Goal: Information Seeking & Learning: Learn about a topic

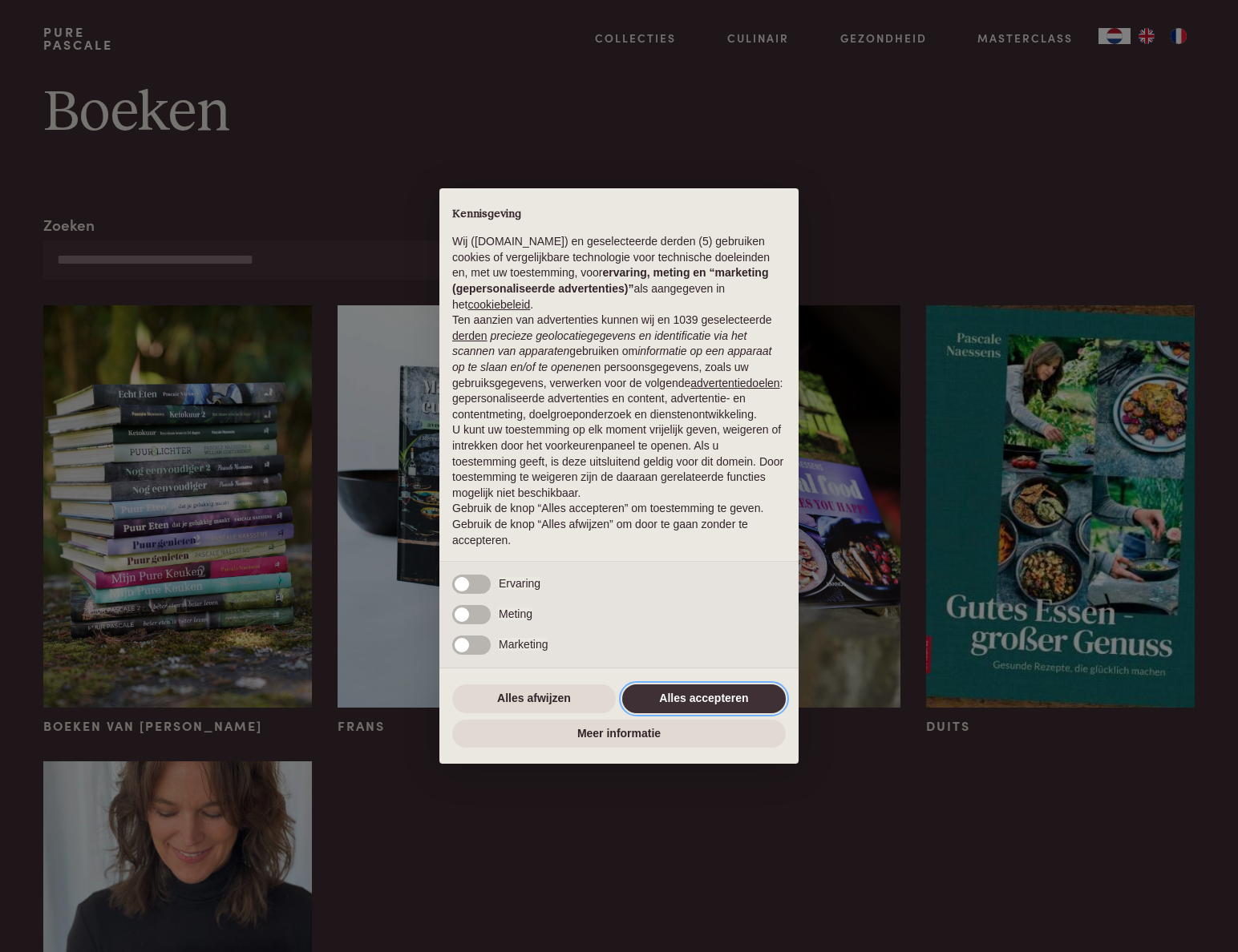
click at [663, 698] on button "Alles accepteren" at bounding box center [704, 699] width 164 height 29
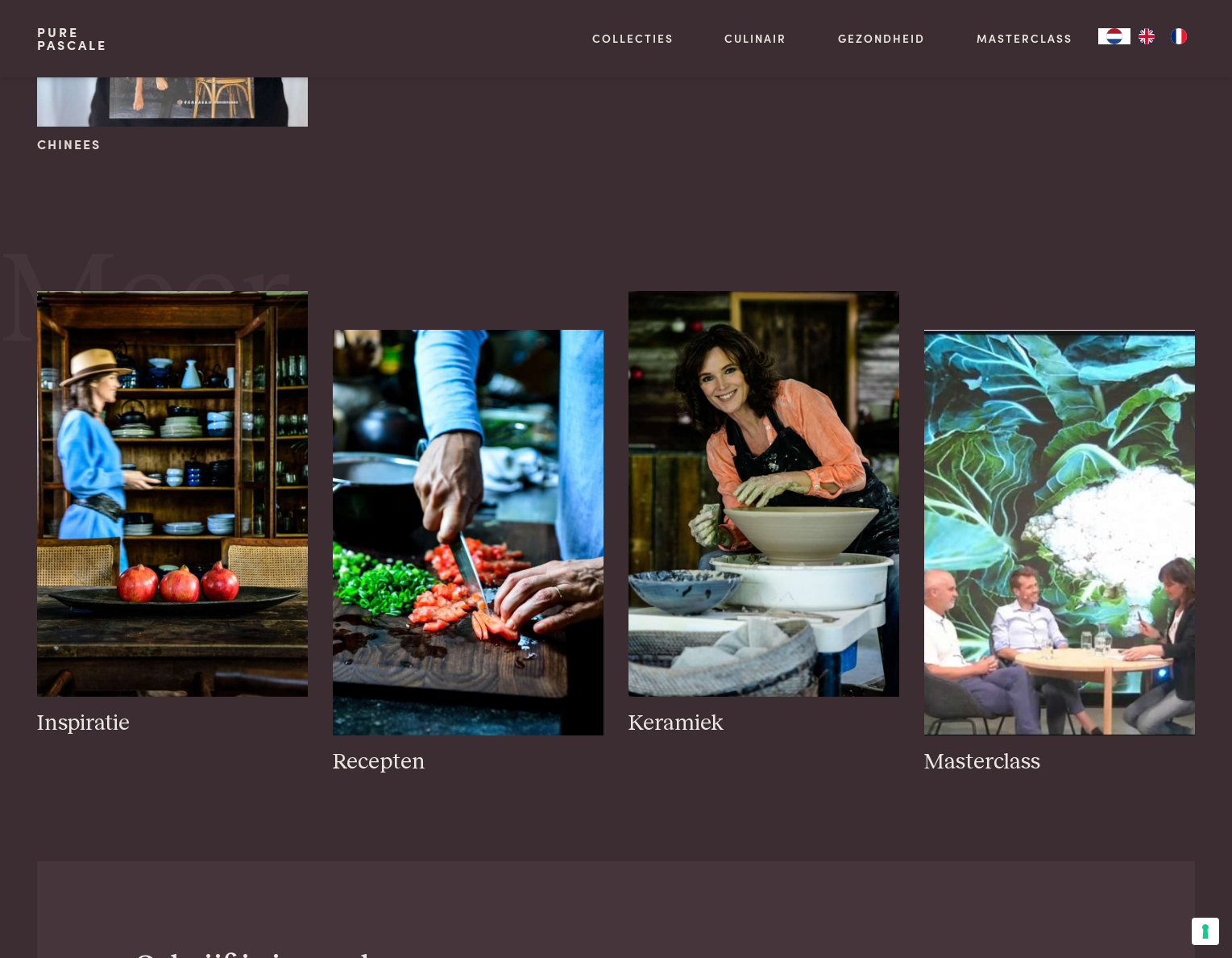
scroll to position [1049, 0]
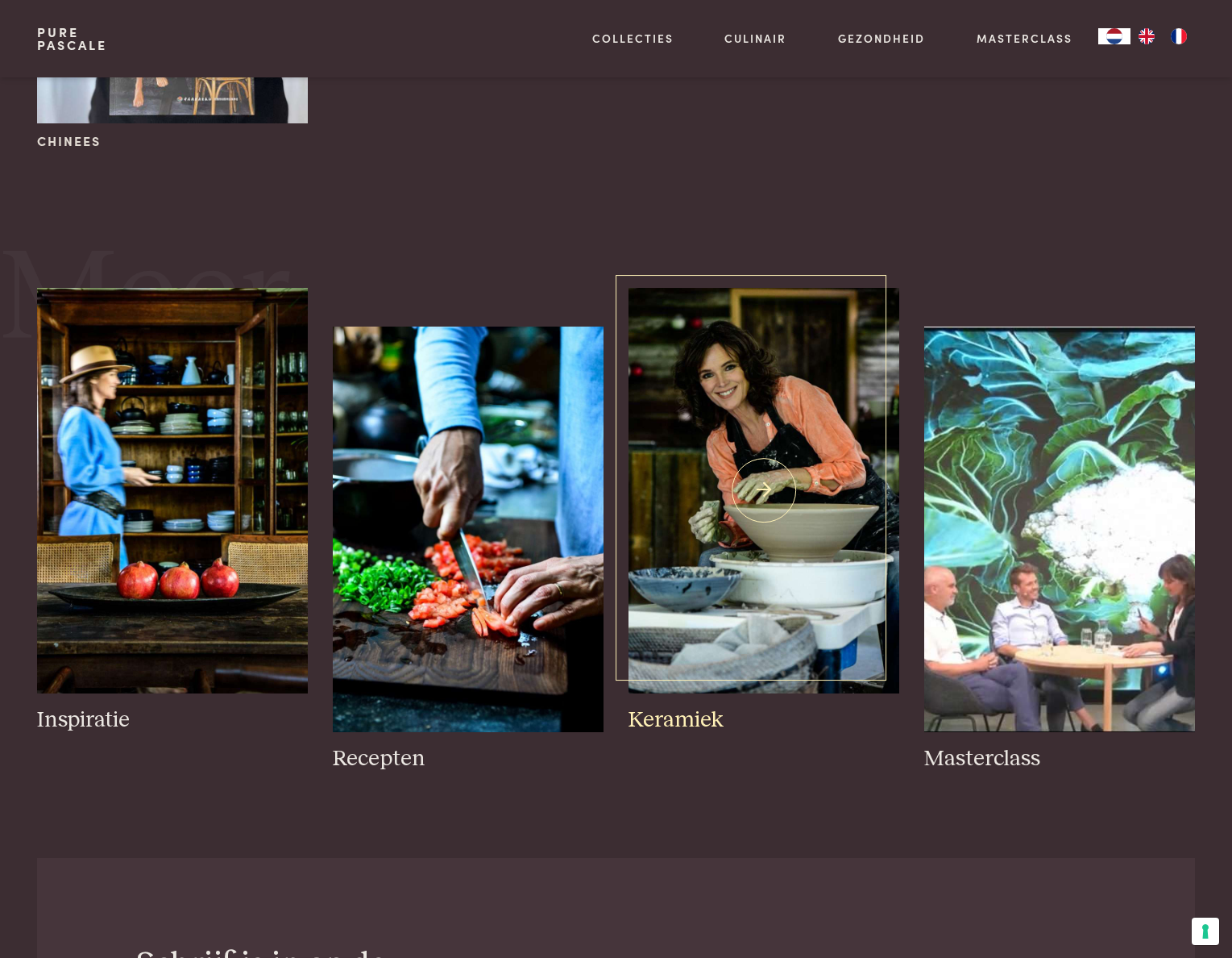
click at [771, 486] on img at bounding box center [763, 491] width 270 height 406
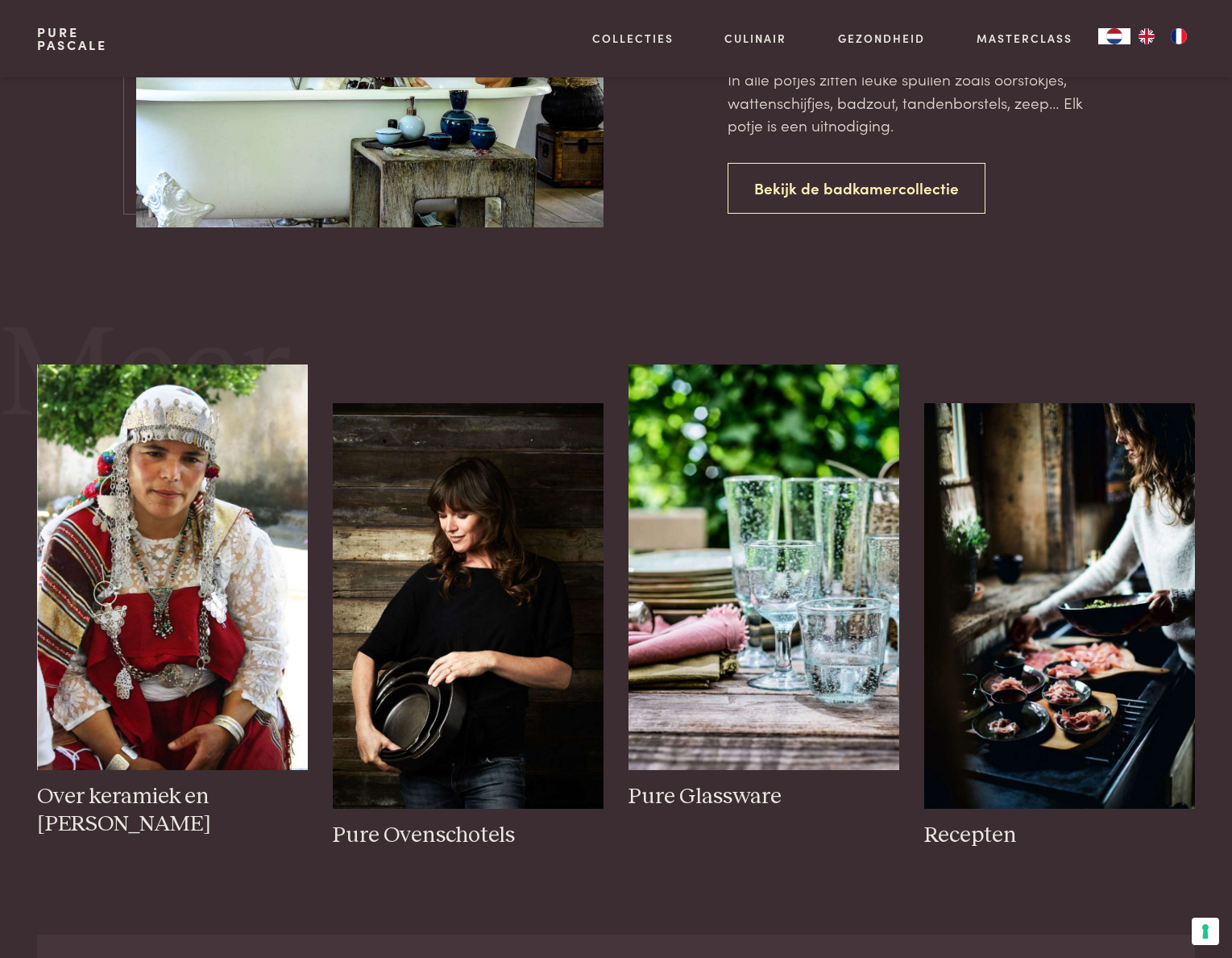
scroll to position [2742, 0]
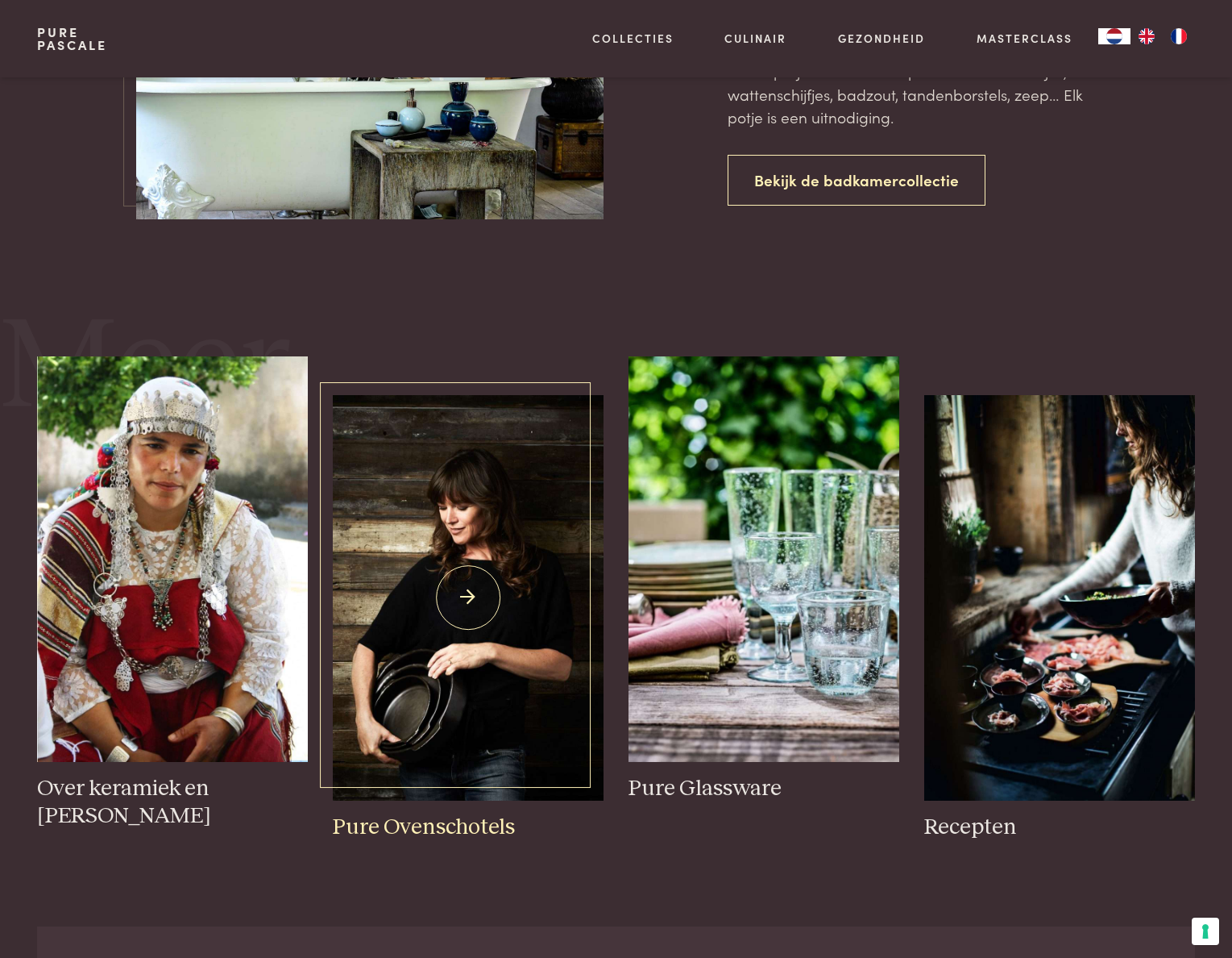
click at [481, 559] on img at bounding box center [467, 598] width 270 height 406
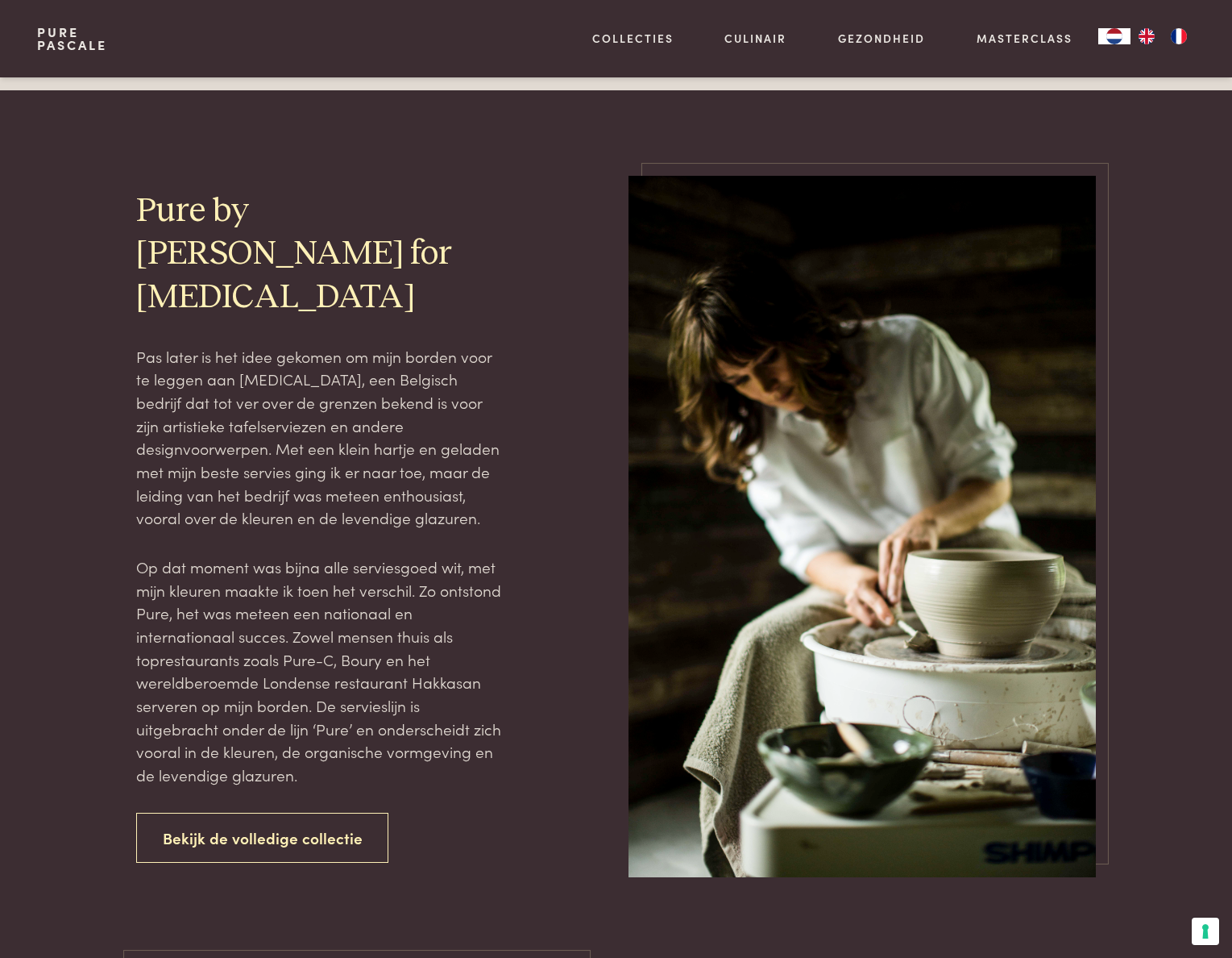
scroll to position [1855, 0]
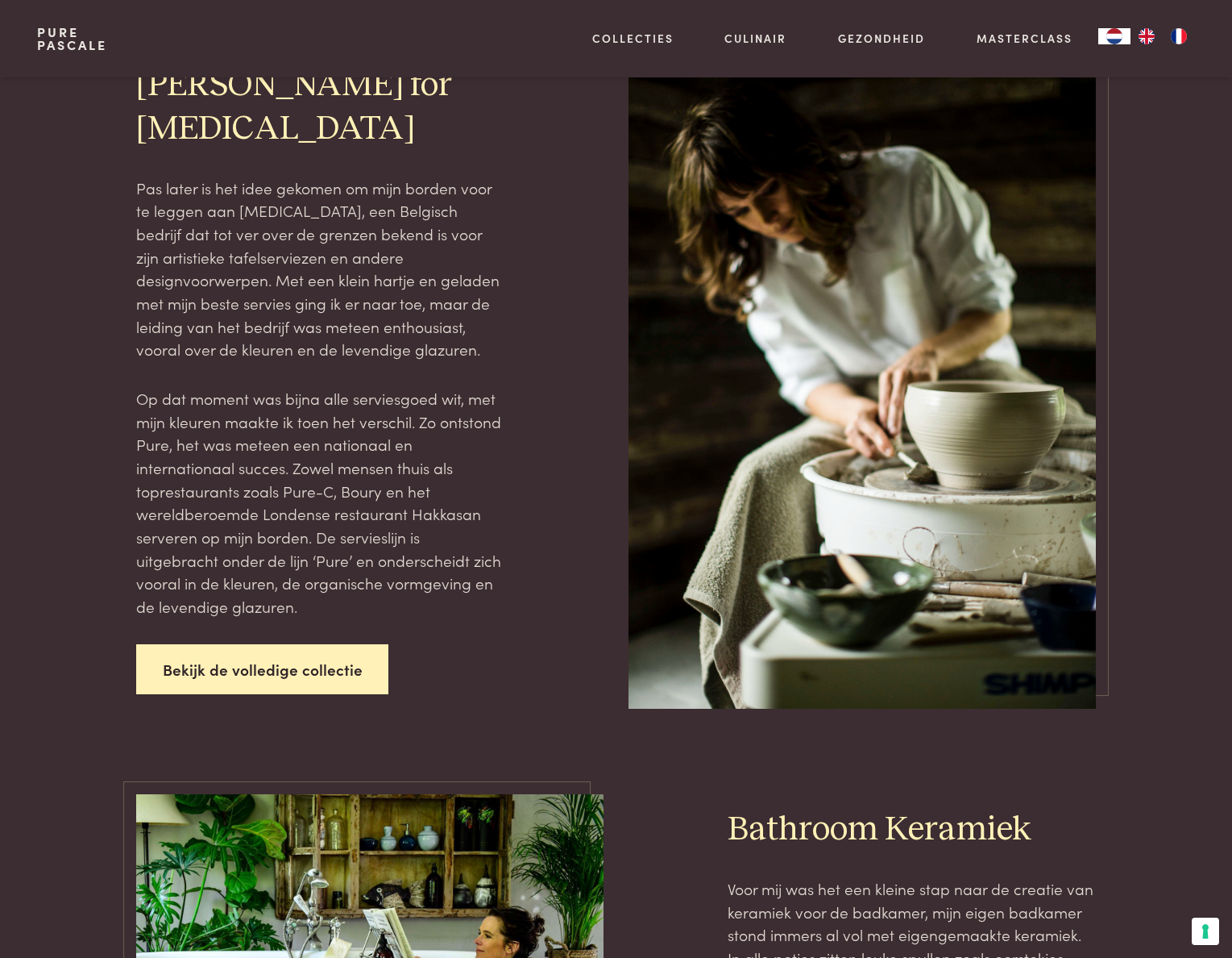
click at [298, 645] on link "Bekijk de volledige collectie" at bounding box center [263, 670] width 253 height 51
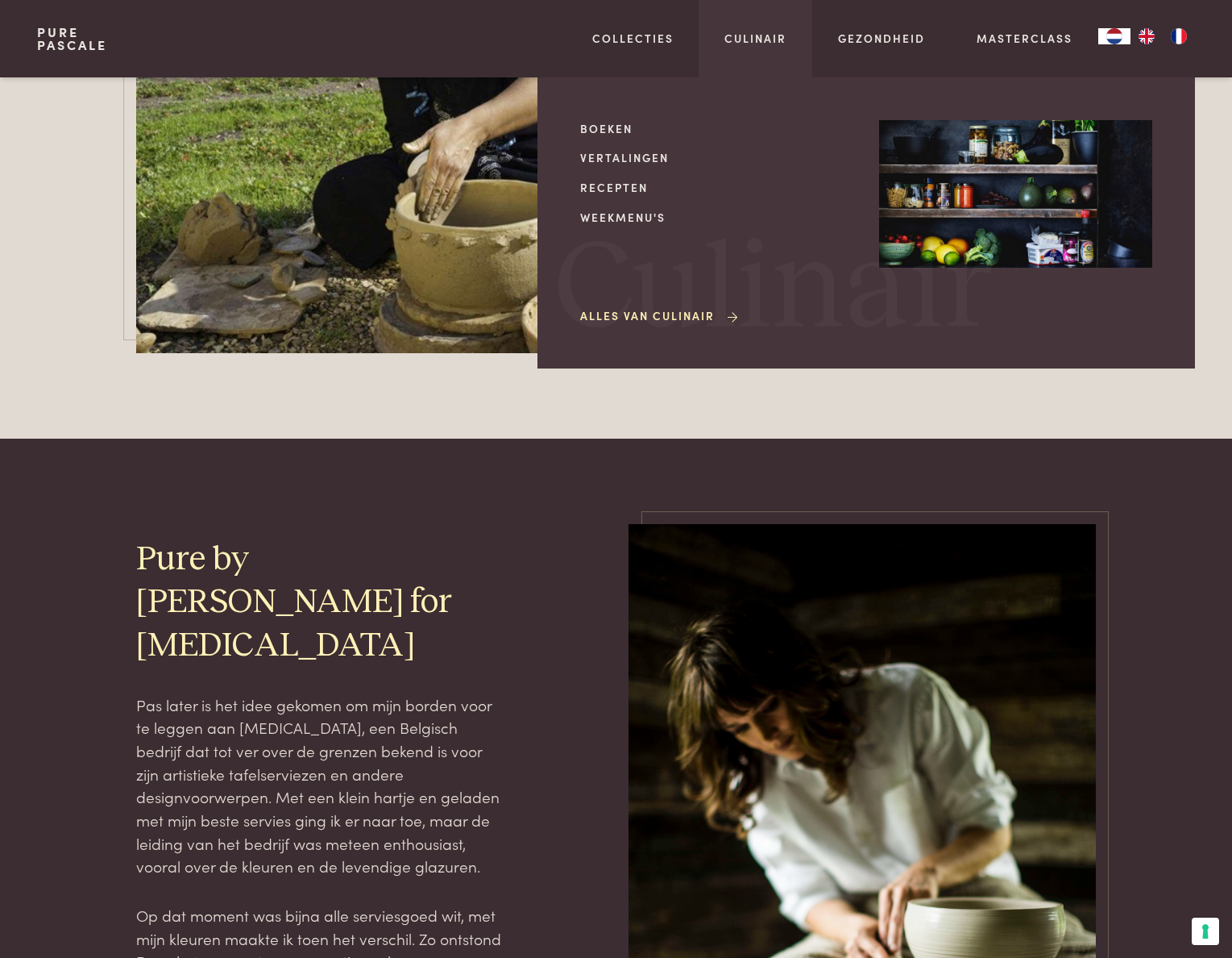
scroll to position [1129, 0]
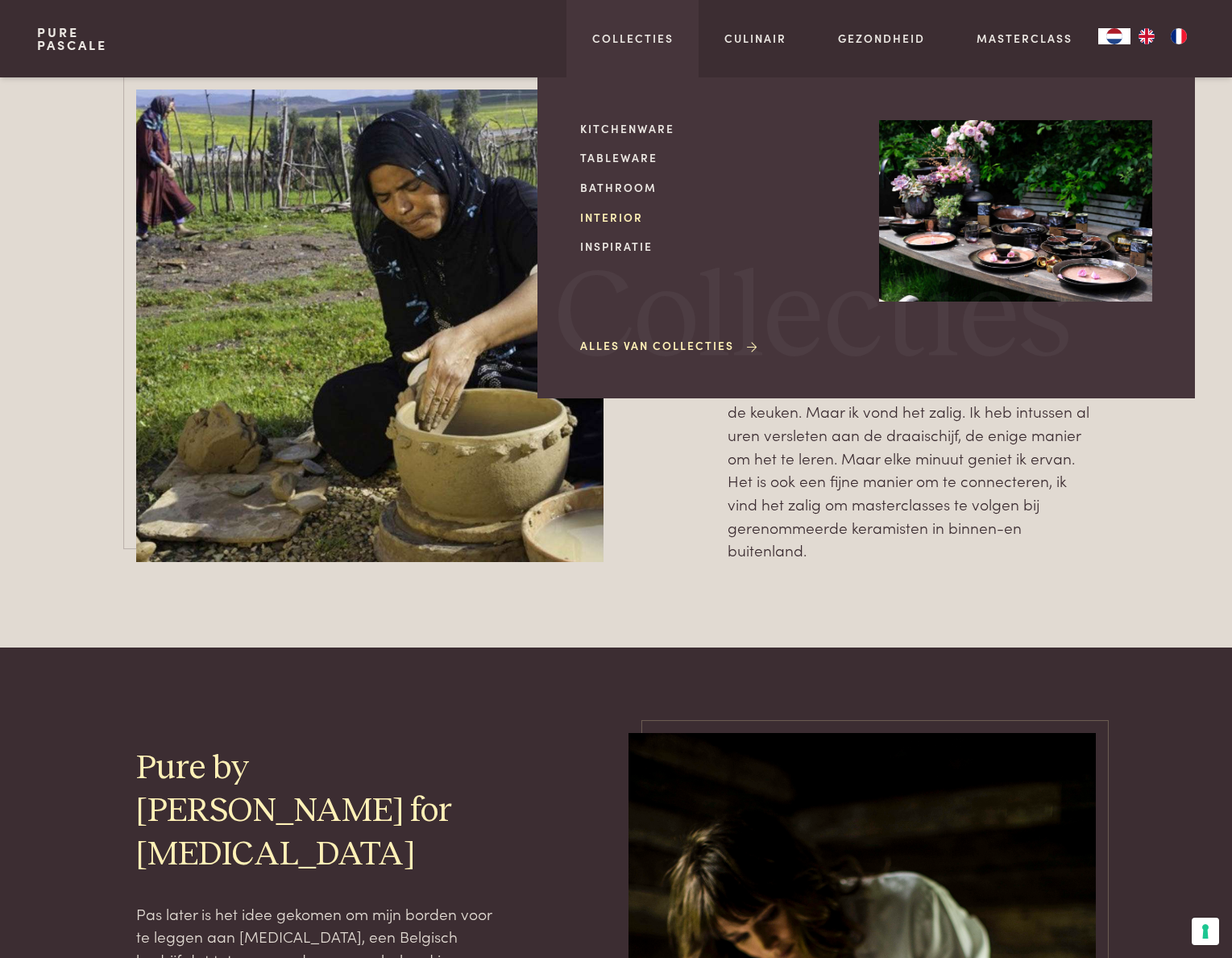
click at [629, 213] on link "Interior" at bounding box center [716, 217] width 273 height 17
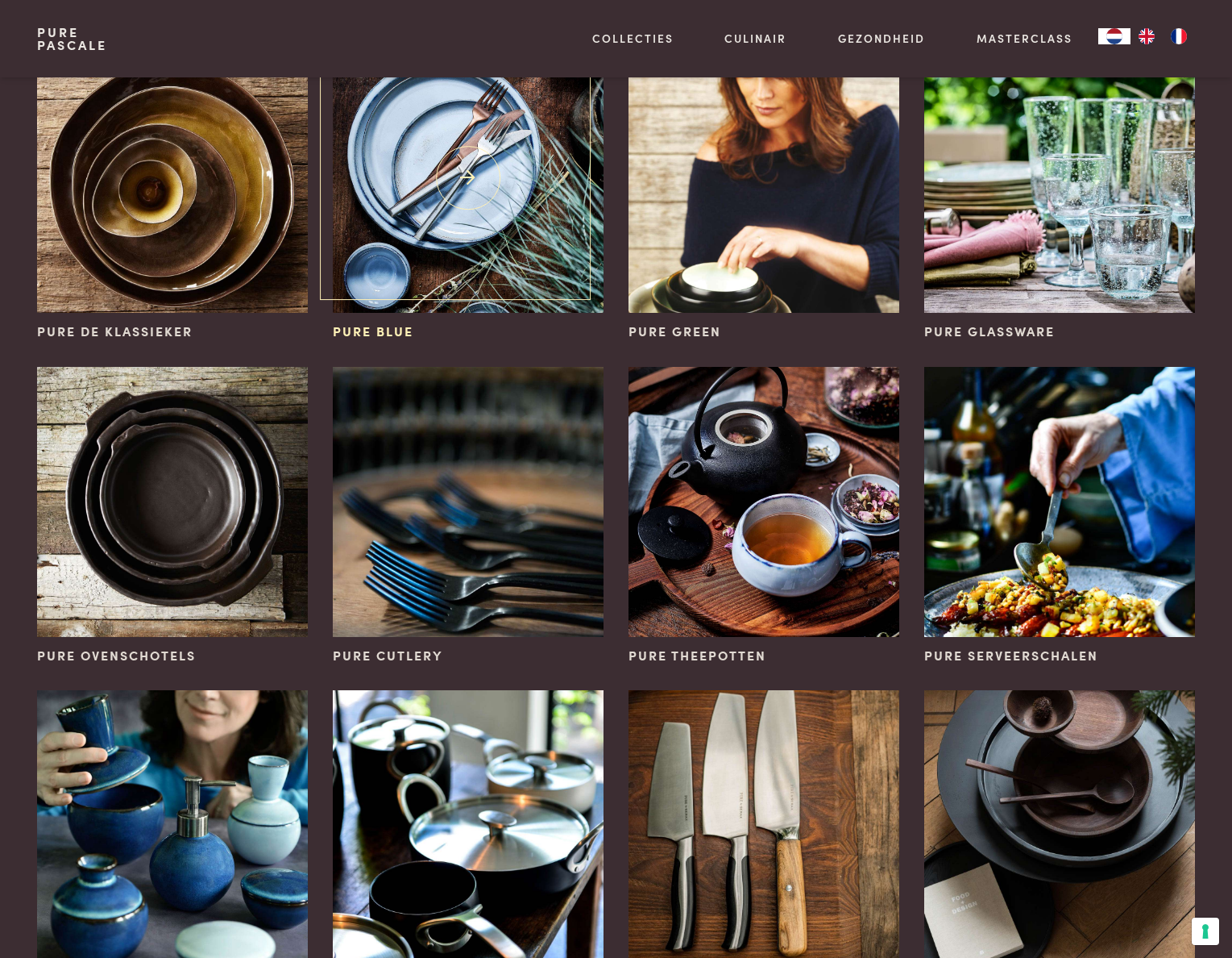
scroll to position [241, 0]
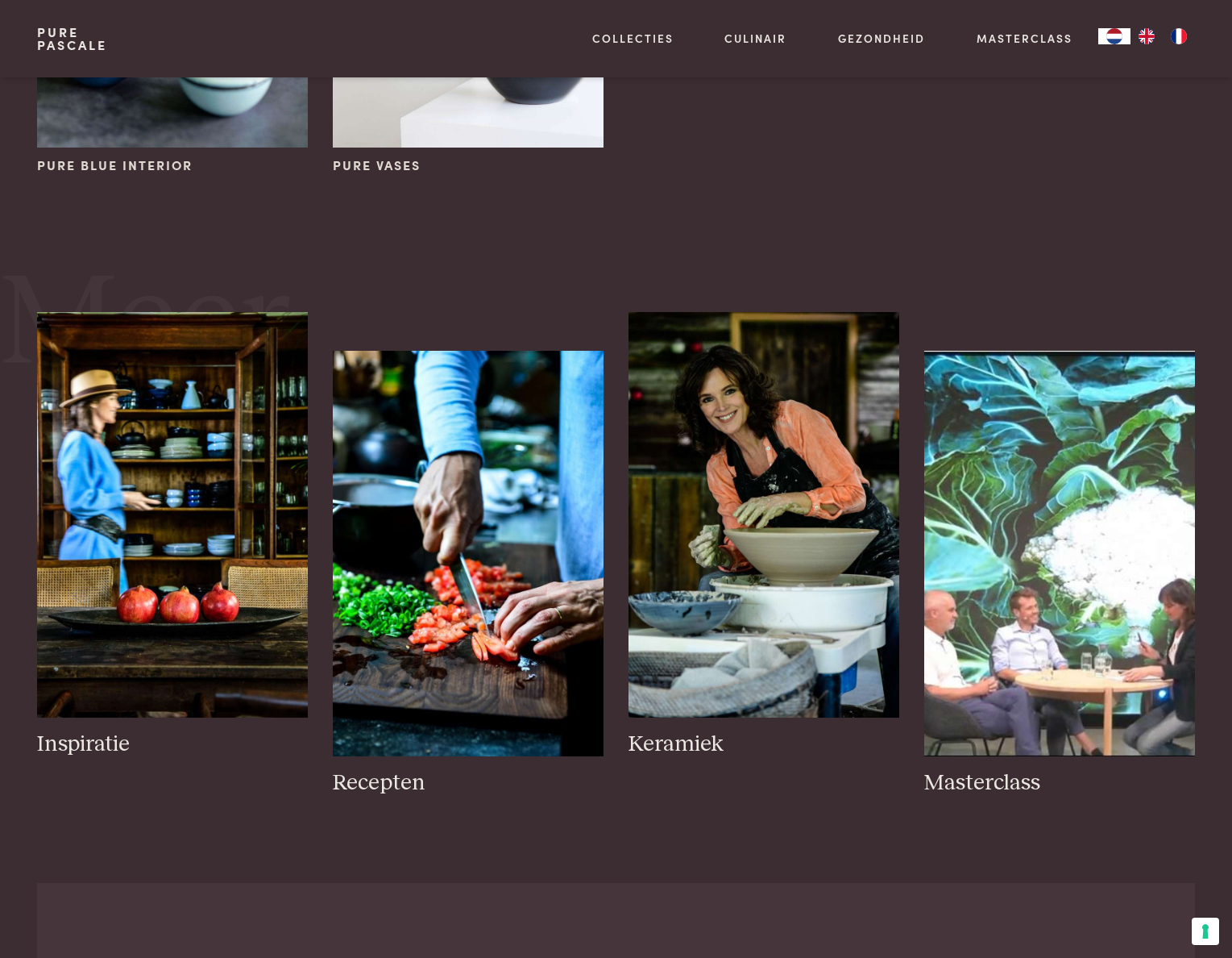
scroll to position [484, 0]
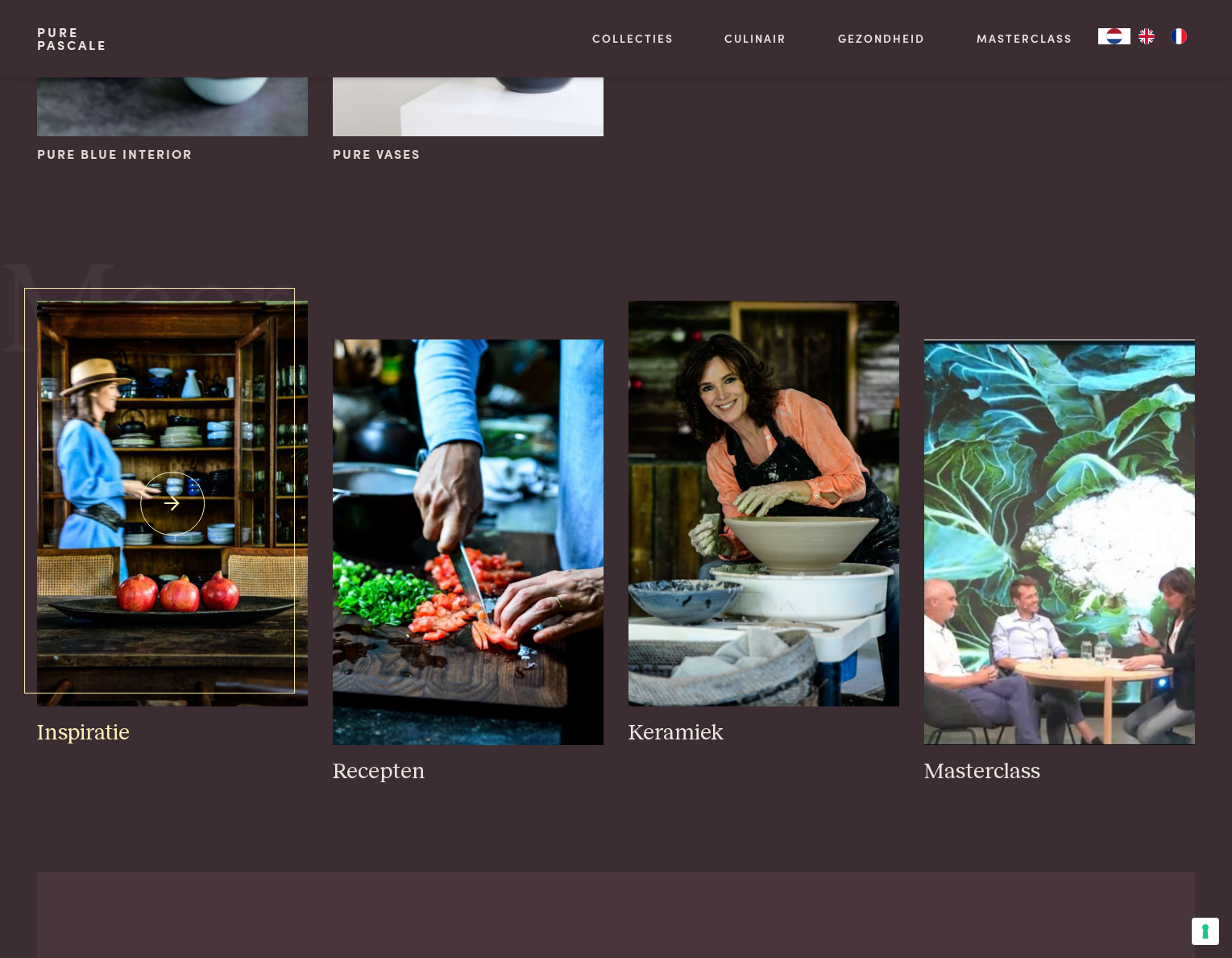
click at [199, 512] on img at bounding box center [171, 503] width 270 height 406
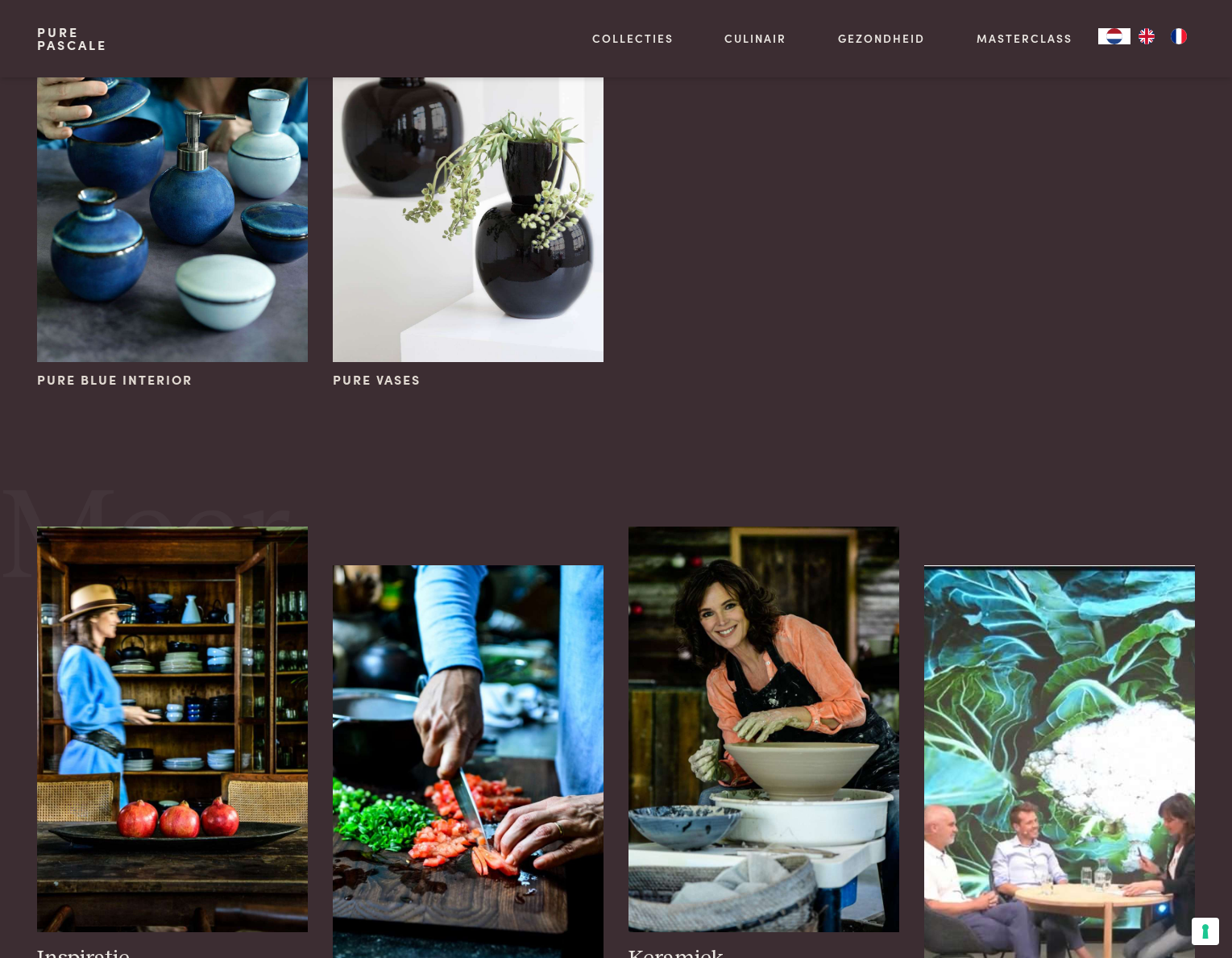
scroll to position [0, 0]
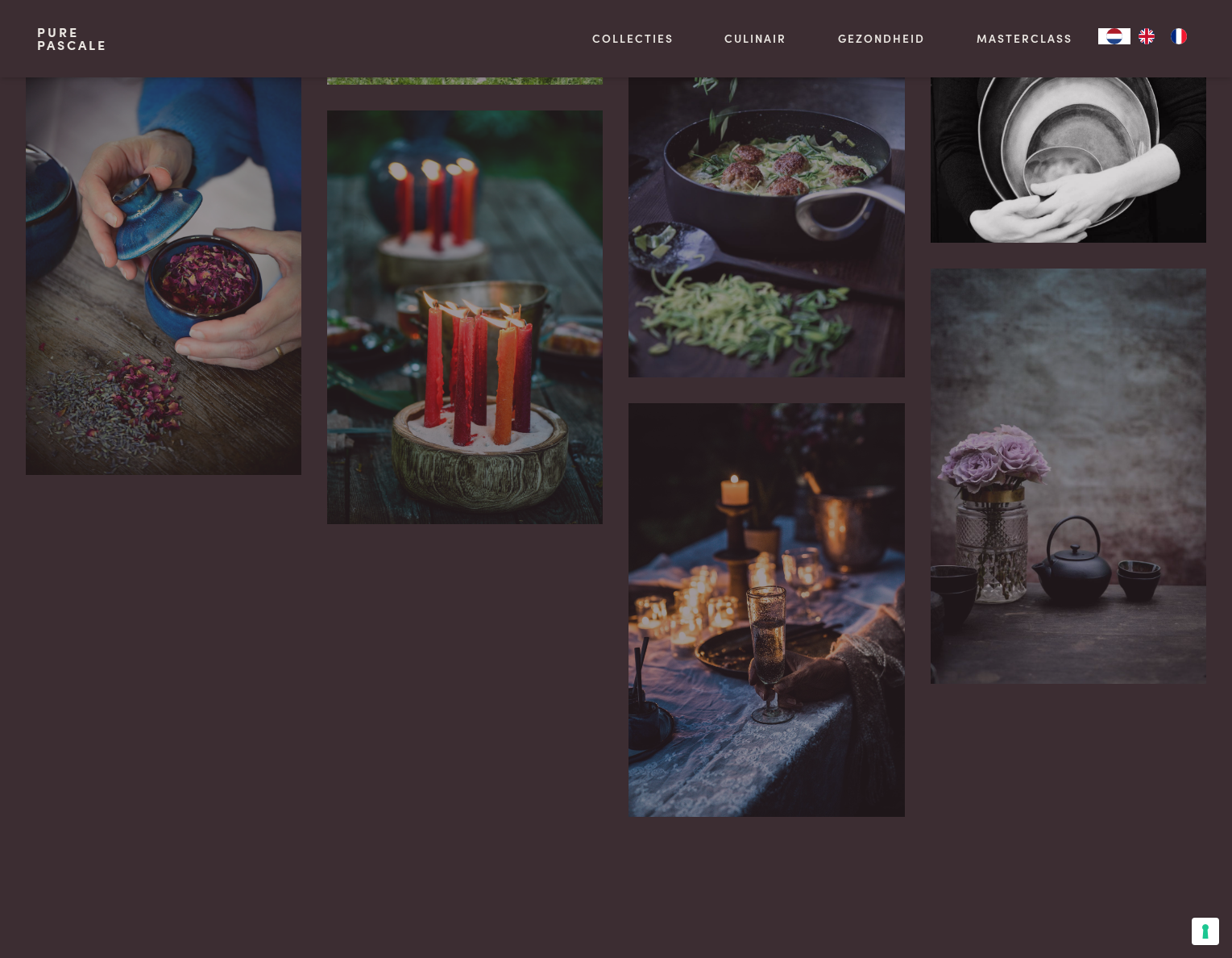
scroll to position [2500, 0]
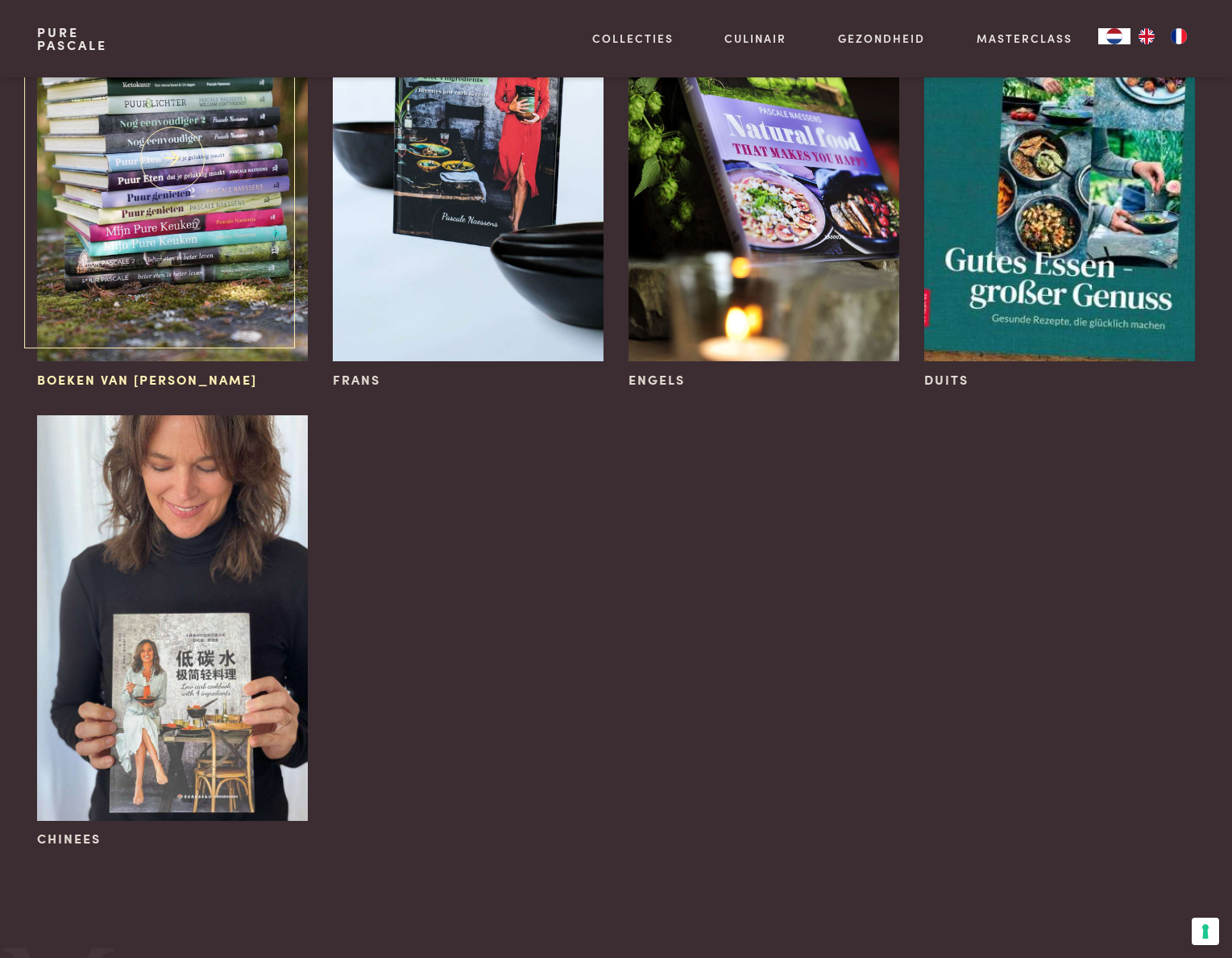
scroll to position [322, 0]
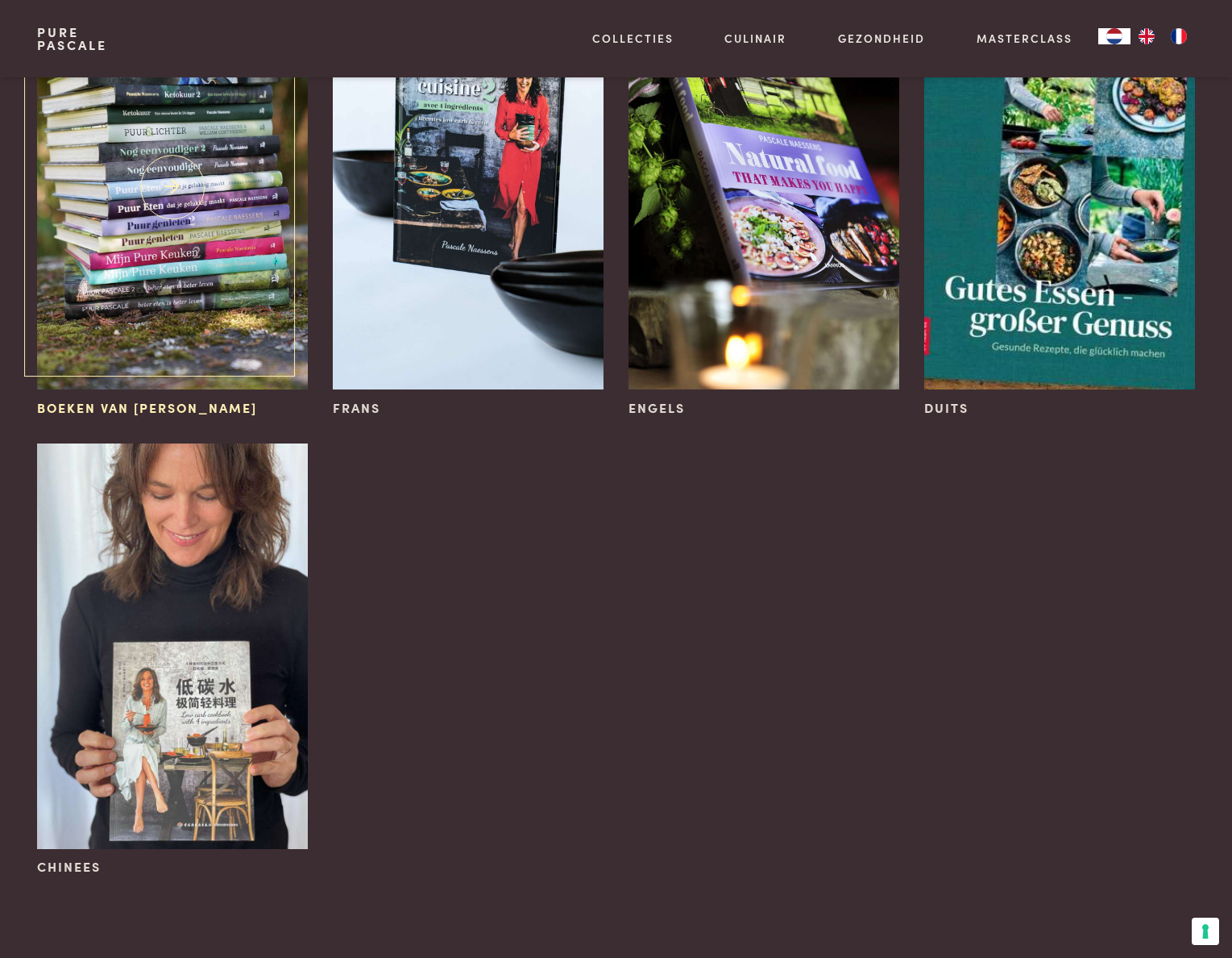
click at [117, 269] on img at bounding box center [171, 187] width 270 height 406
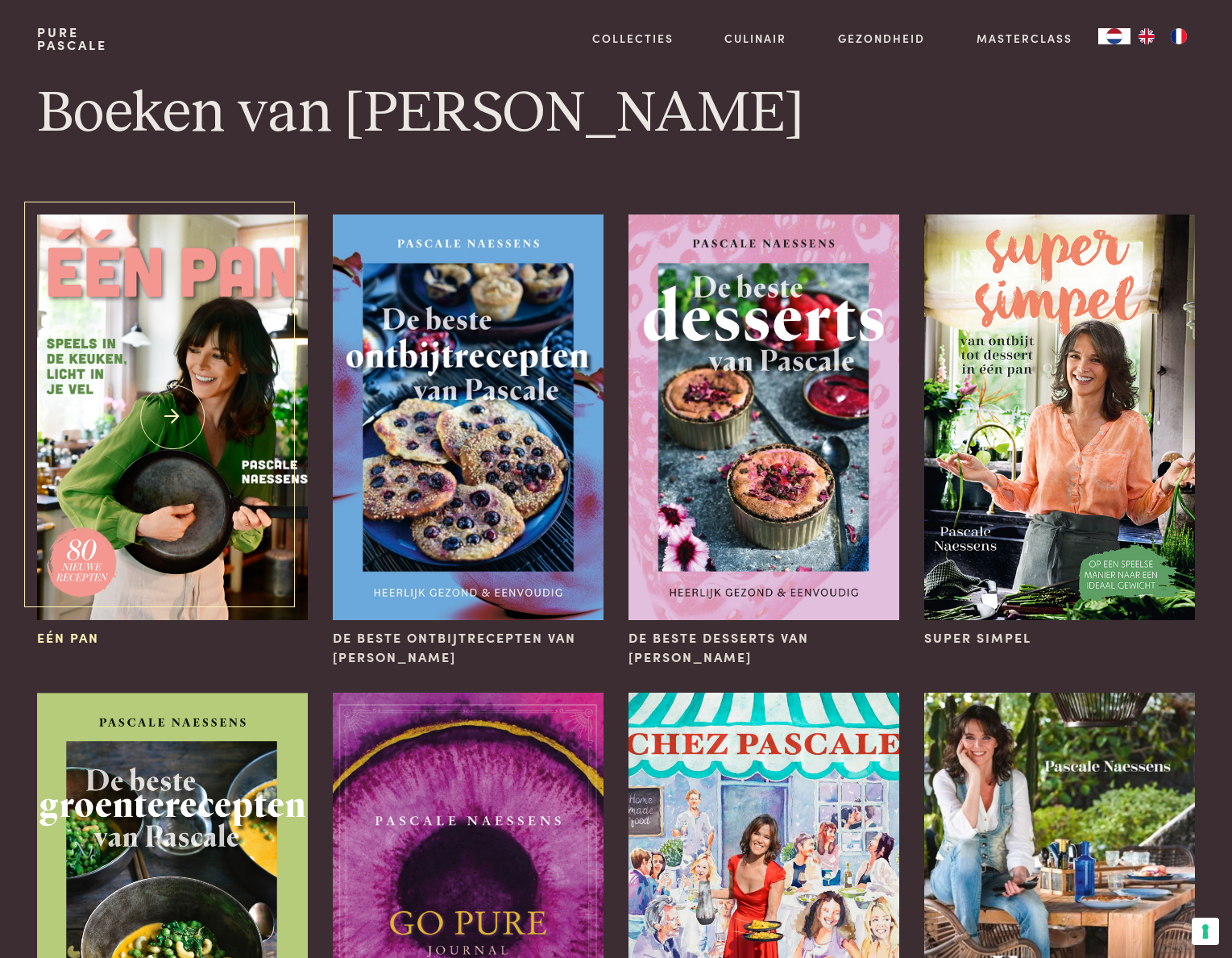
click at [178, 421] on img at bounding box center [171, 417] width 270 height 406
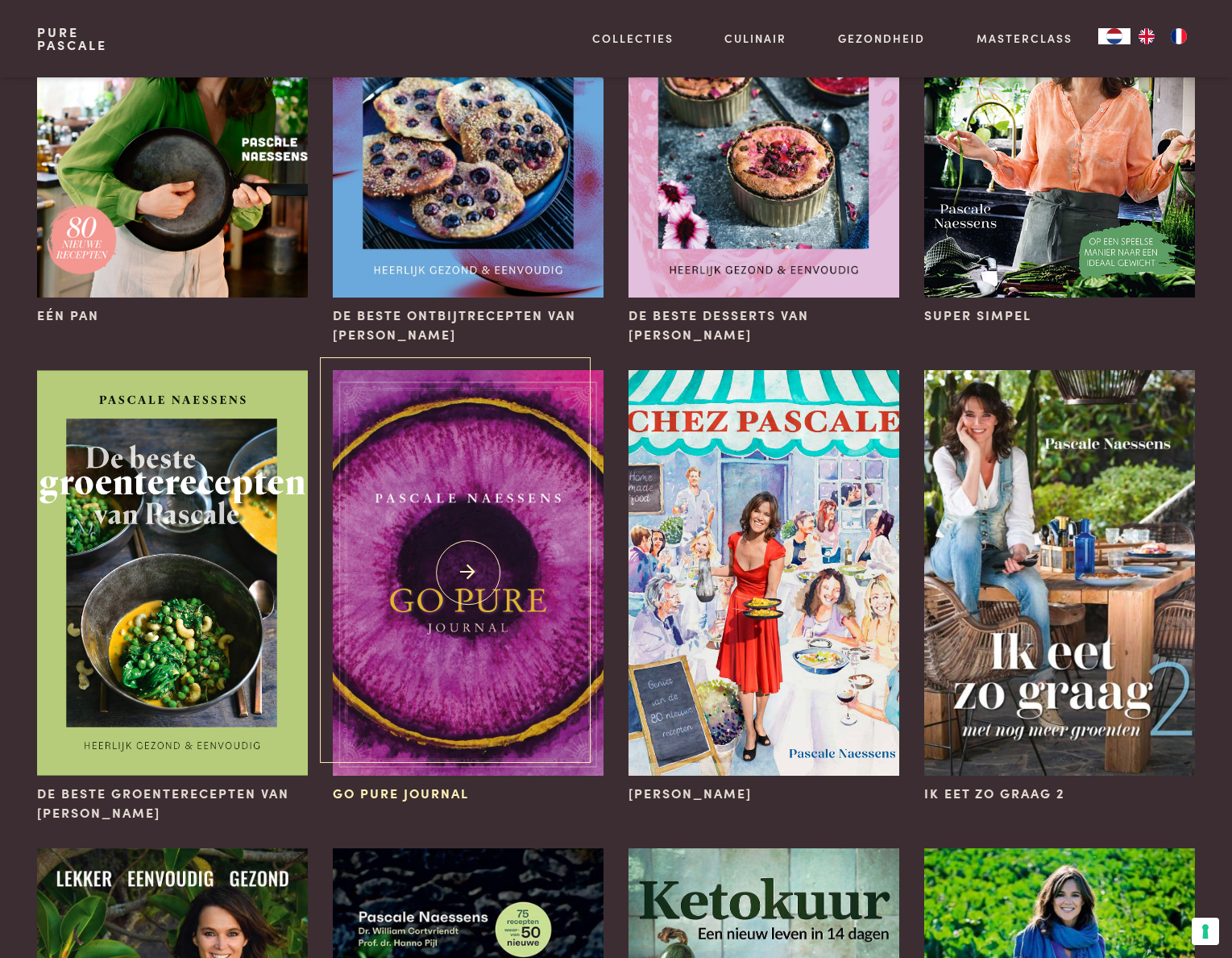
click at [476, 566] on img at bounding box center [467, 572] width 270 height 406
click at [1001, 45] on link "Masterclass" at bounding box center [1025, 38] width 96 height 17
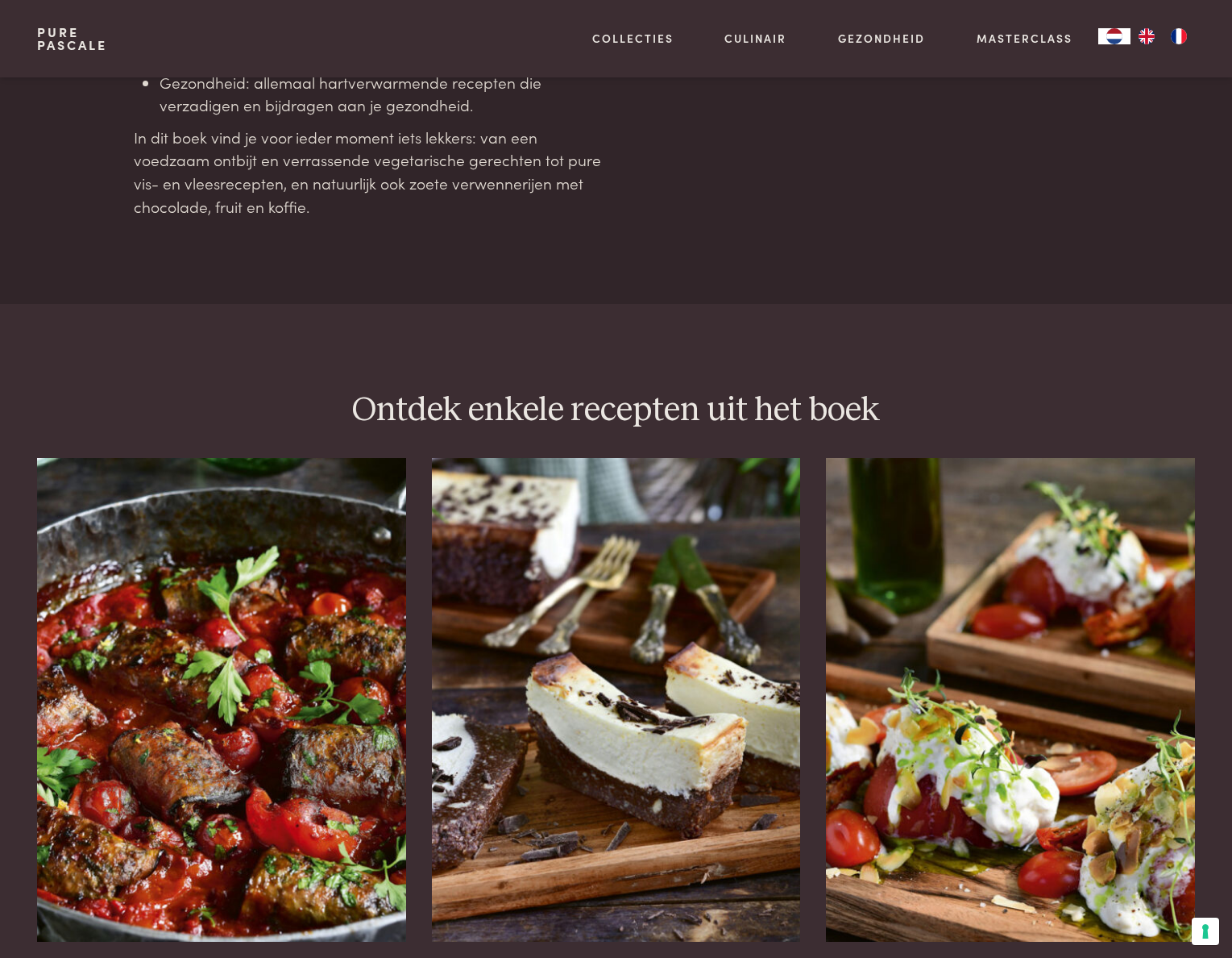
scroll to position [1855, 0]
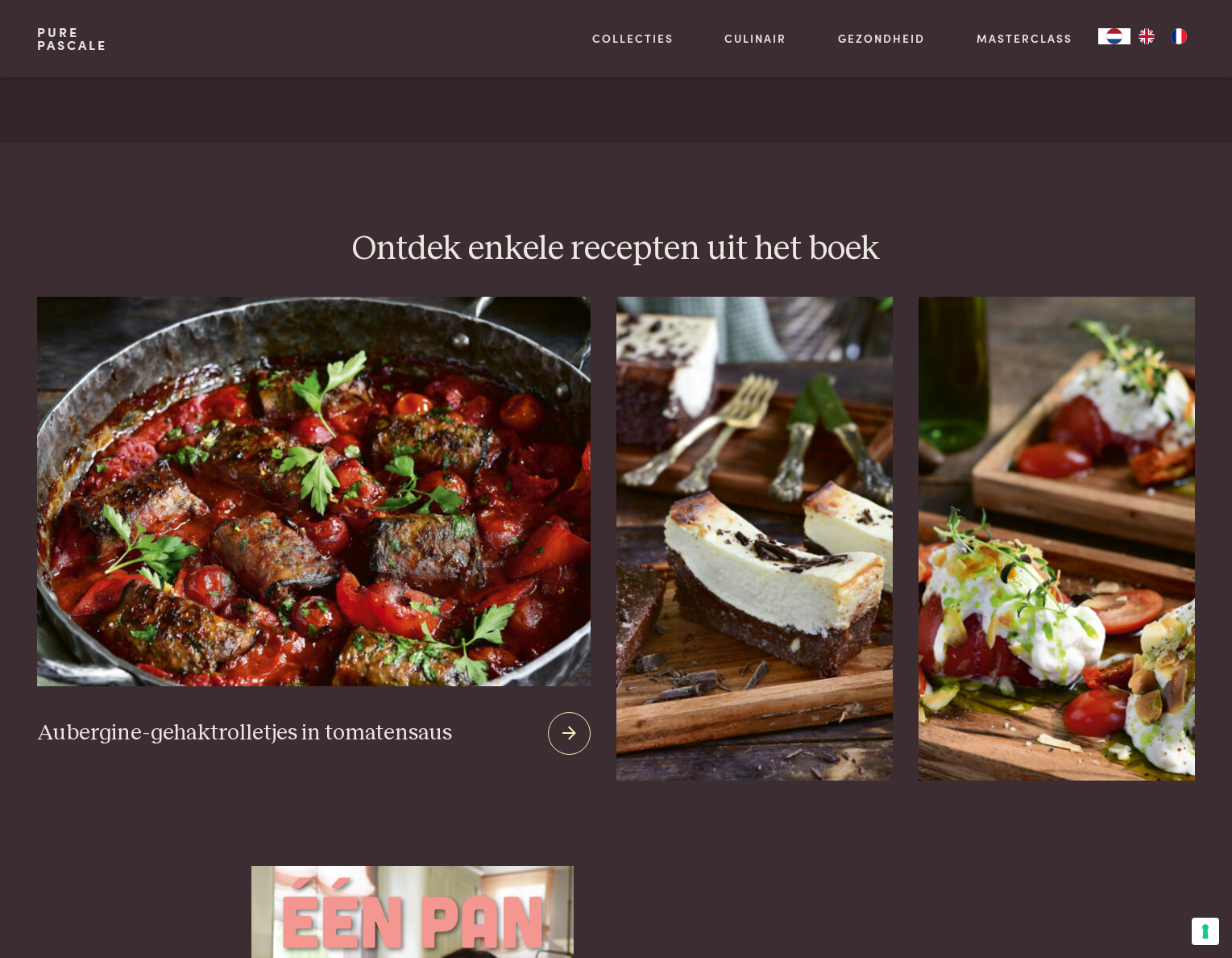
click at [239, 571] on img at bounding box center [313, 492] width 553 height 389
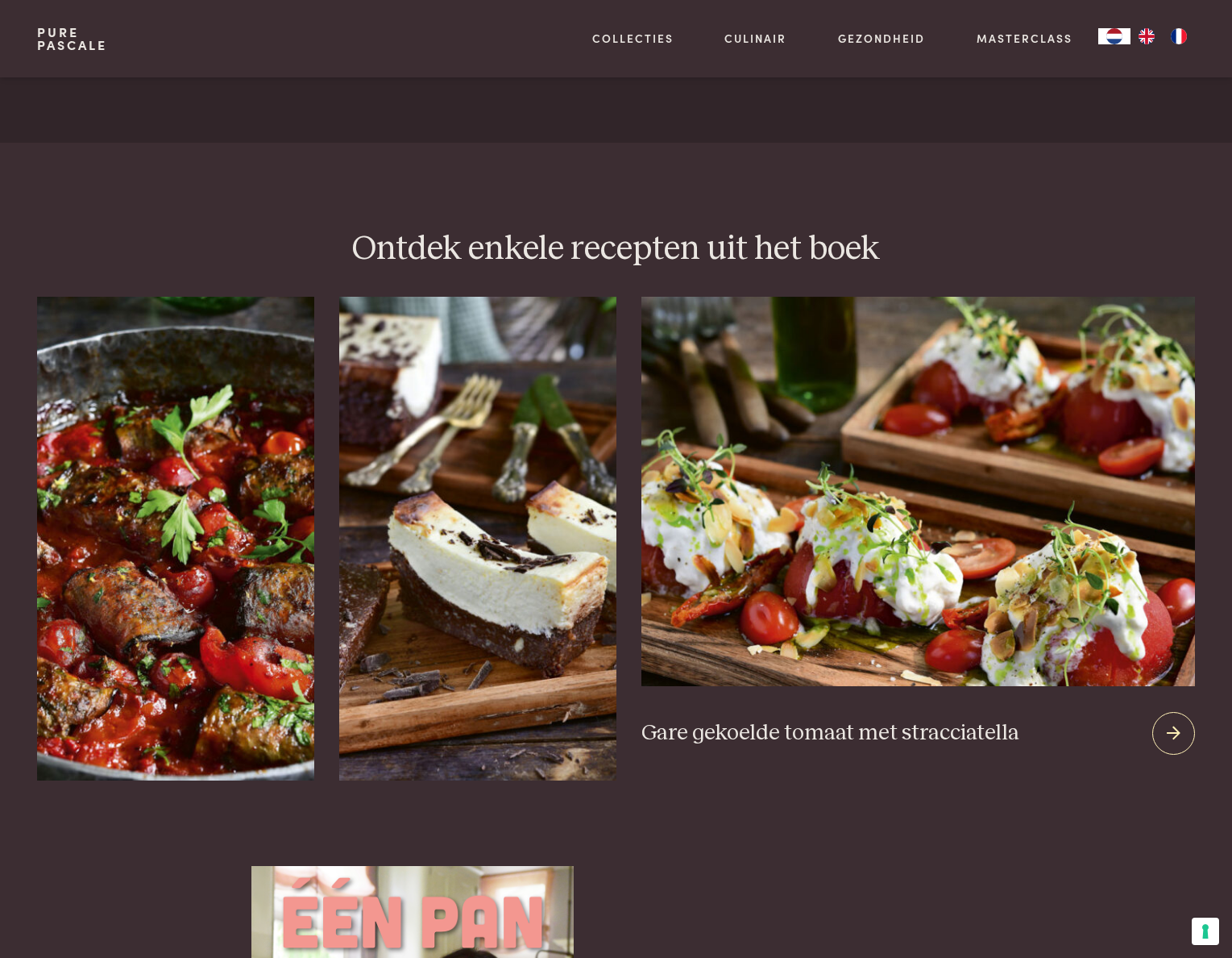
click at [1059, 565] on img at bounding box center [918, 492] width 553 height 389
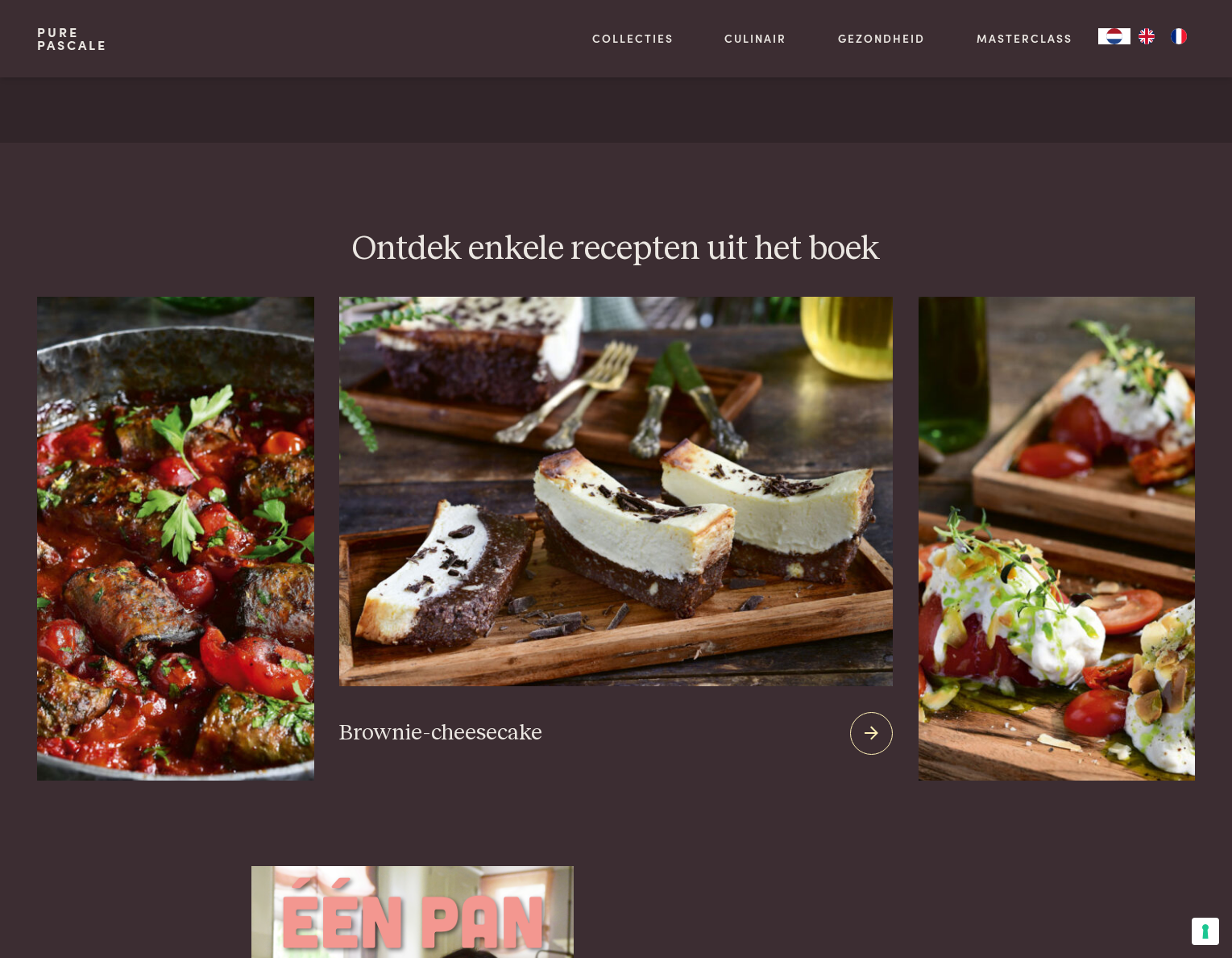
click at [584, 514] on img at bounding box center [616, 492] width 553 height 389
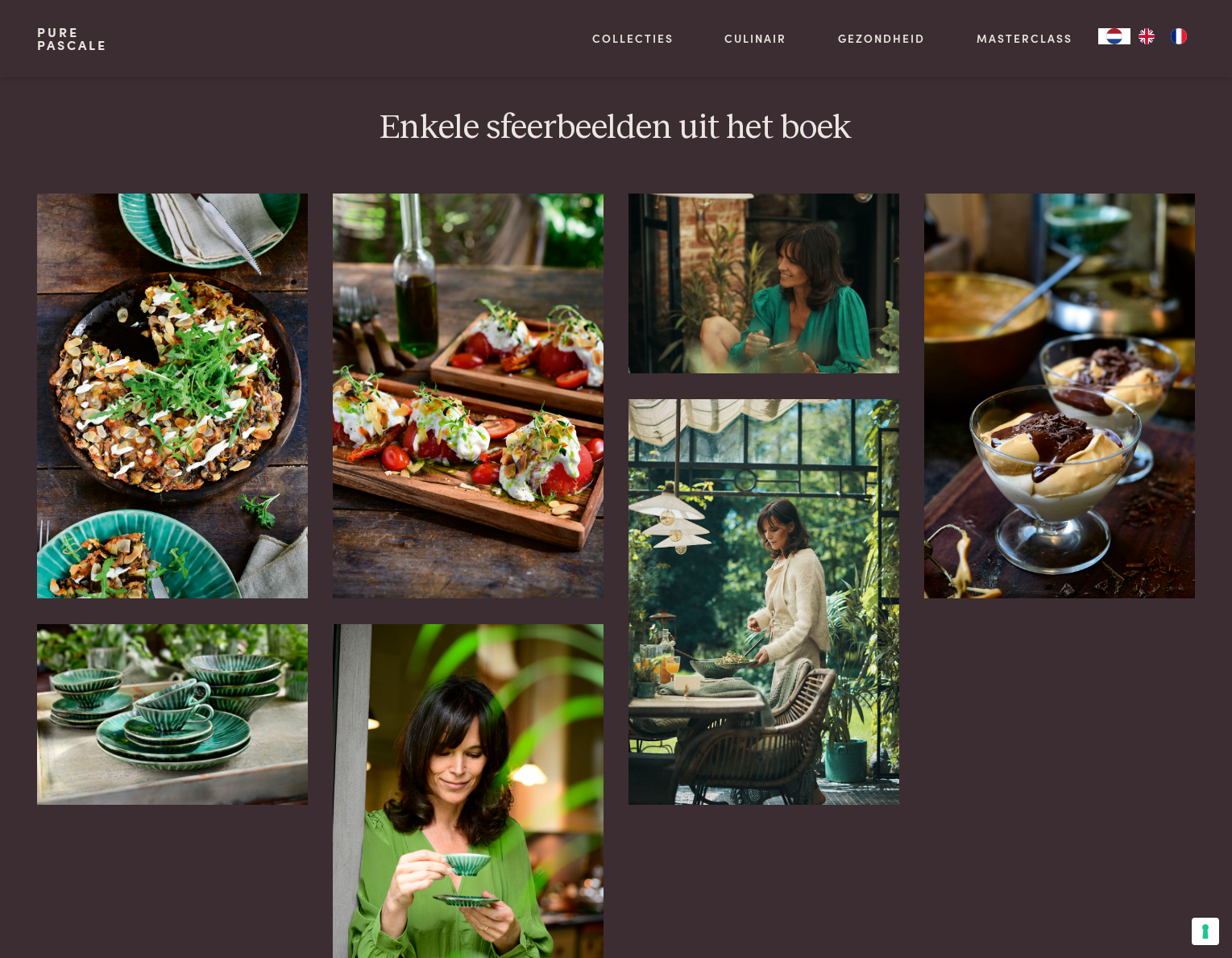
scroll to position [3145, 0]
click at [238, 380] on img at bounding box center [171, 395] width 270 height 406
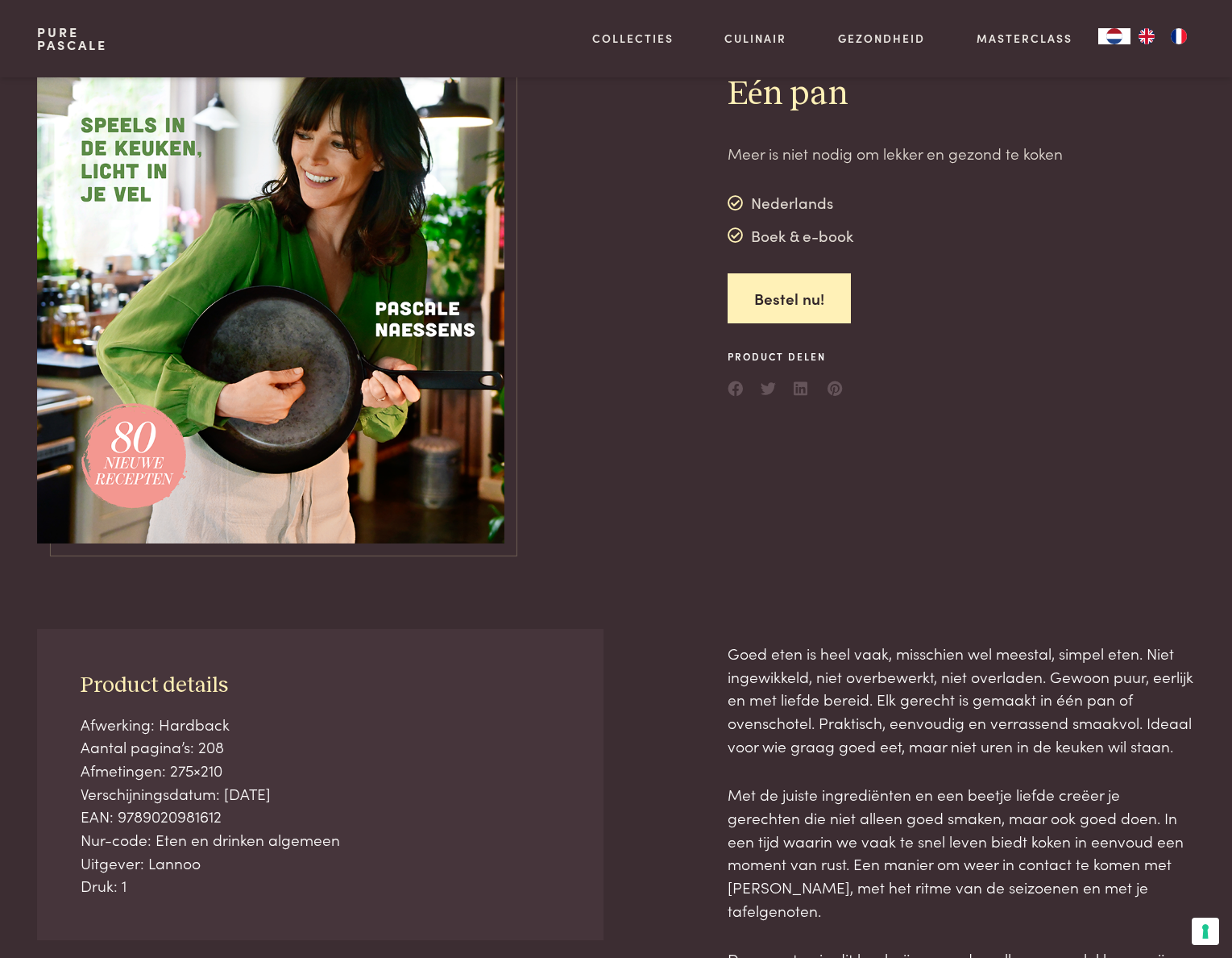
scroll to position [0, 0]
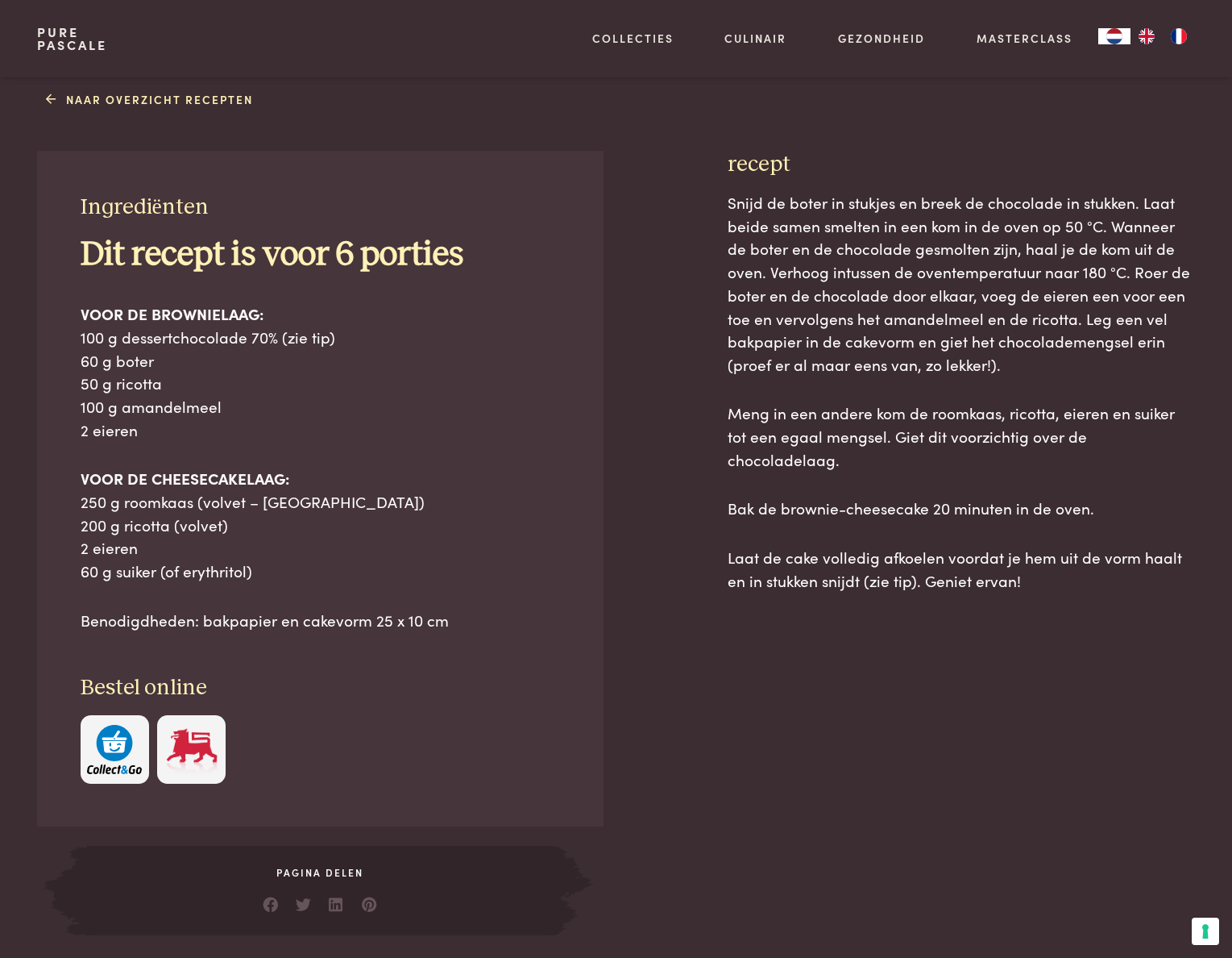
scroll to position [645, 0]
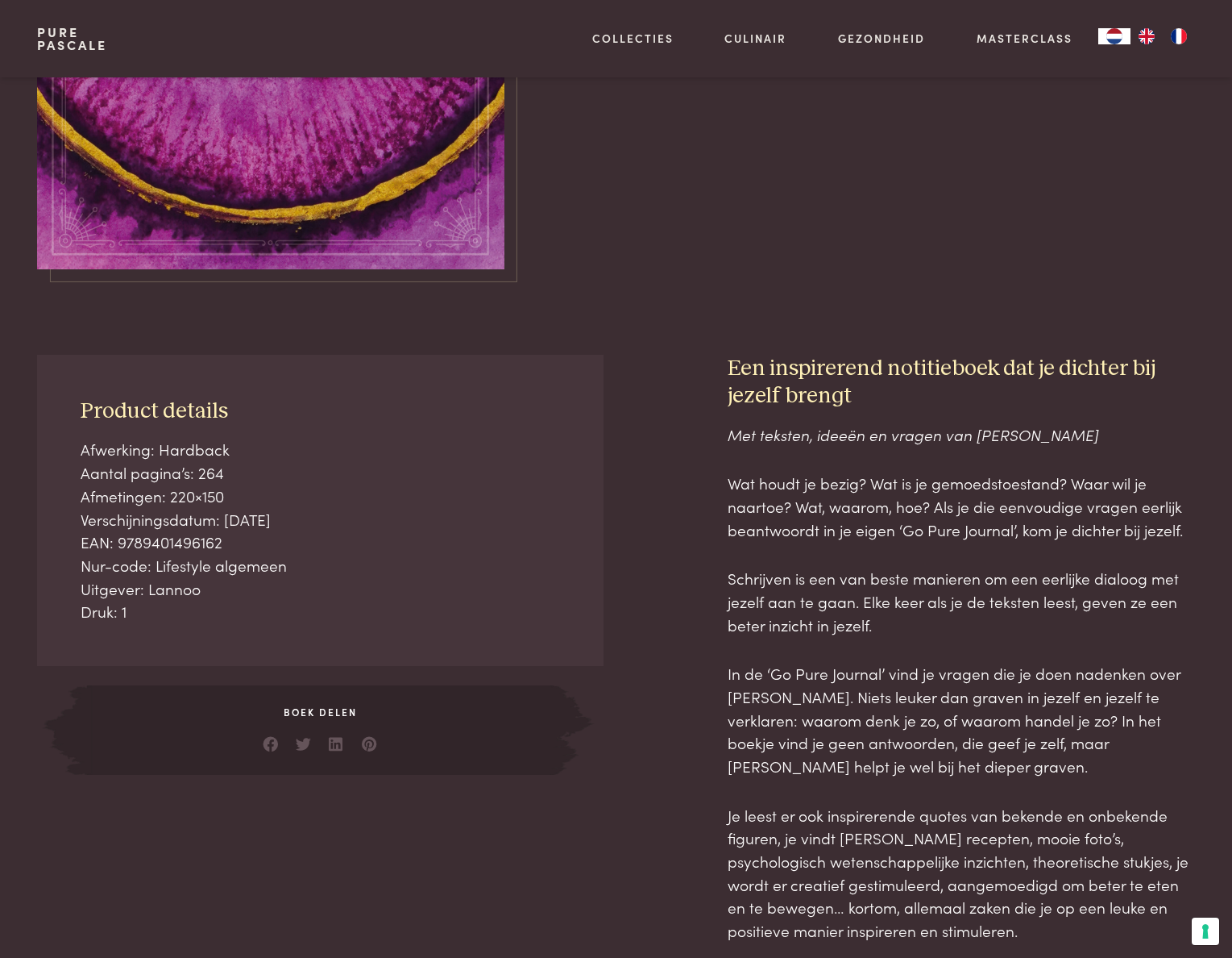
scroll to position [645, 0]
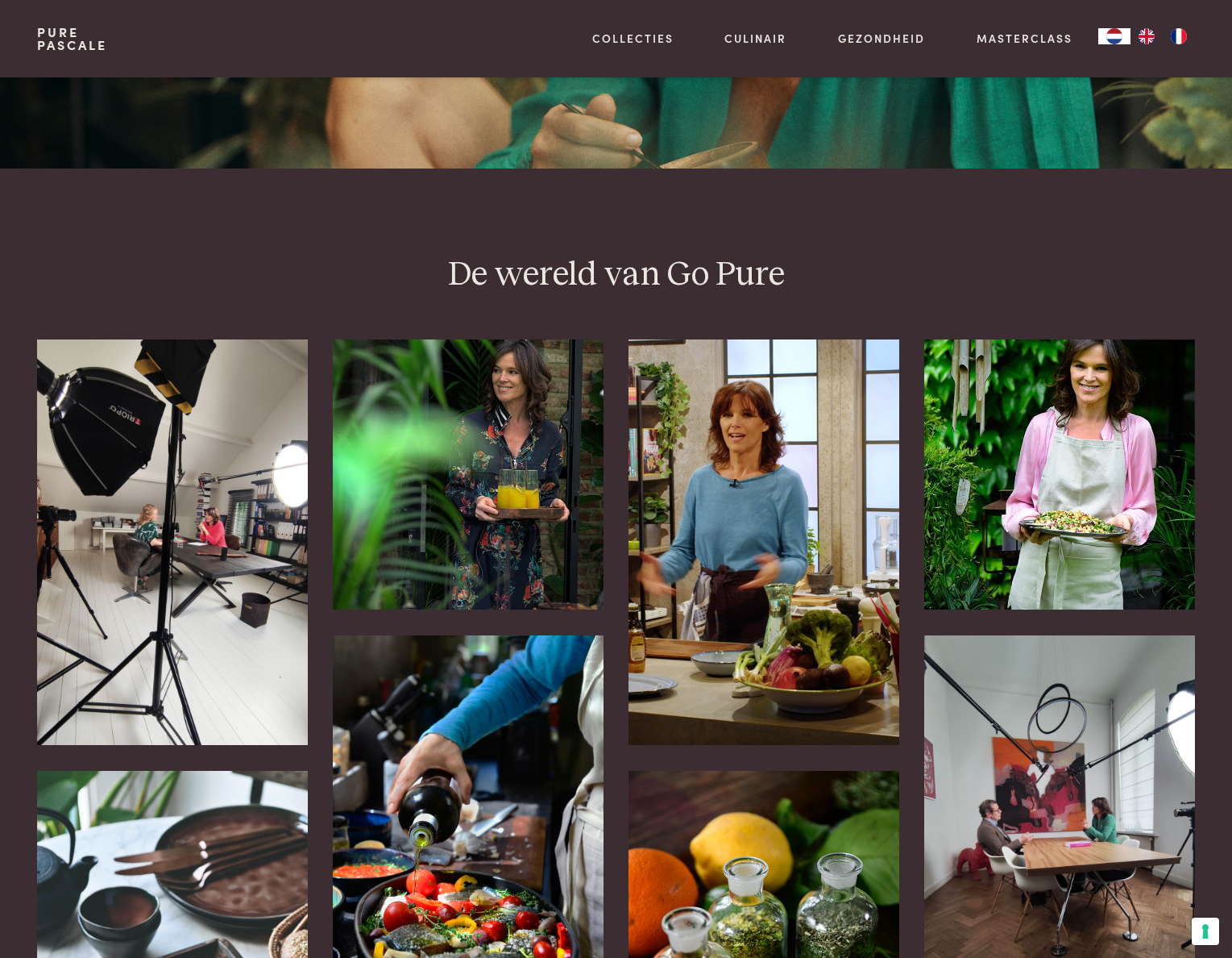
scroll to position [806, 0]
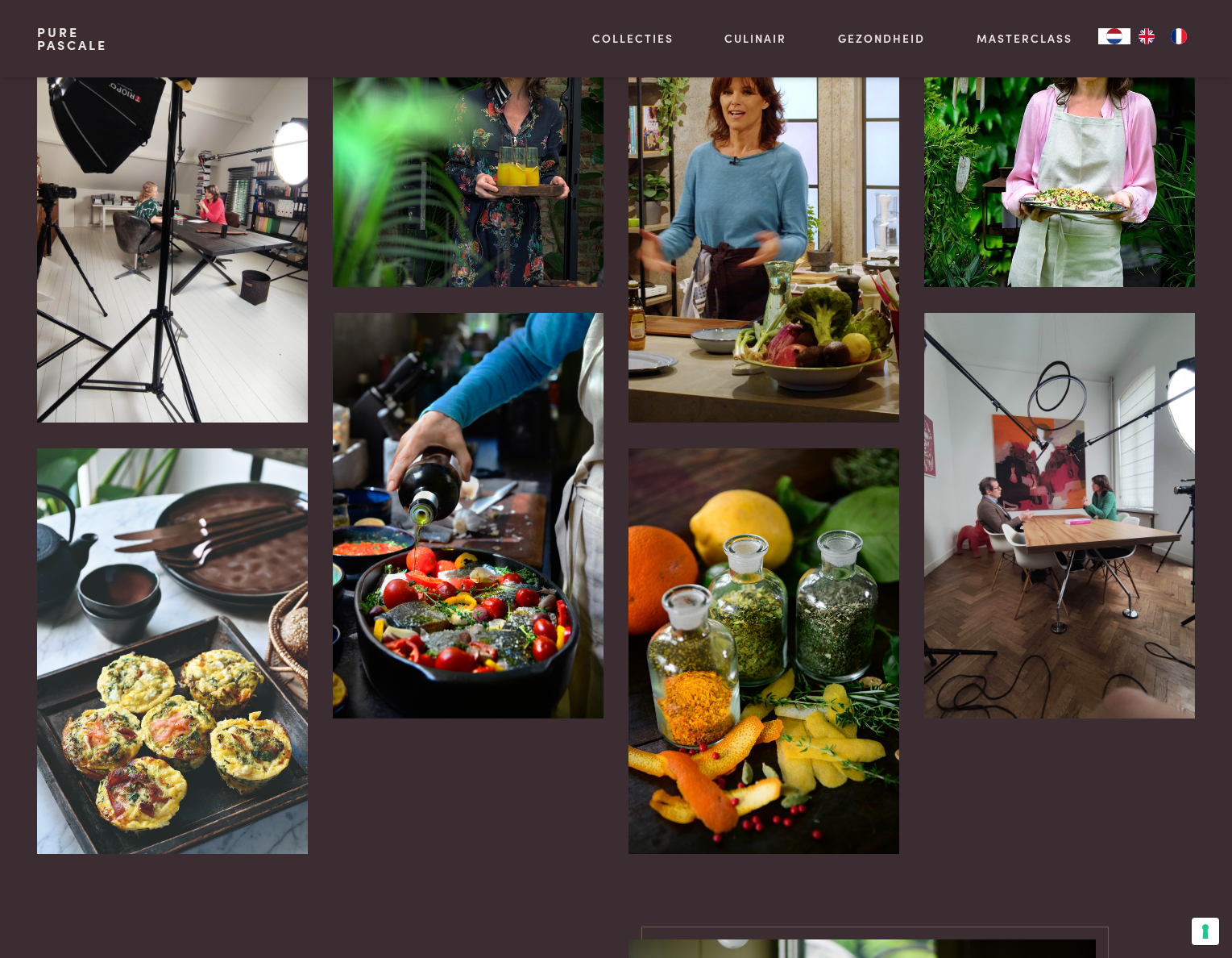
click at [472, 645] on img at bounding box center [467, 515] width 270 height 406
click at [465, 594] on img at bounding box center [467, 515] width 270 height 406
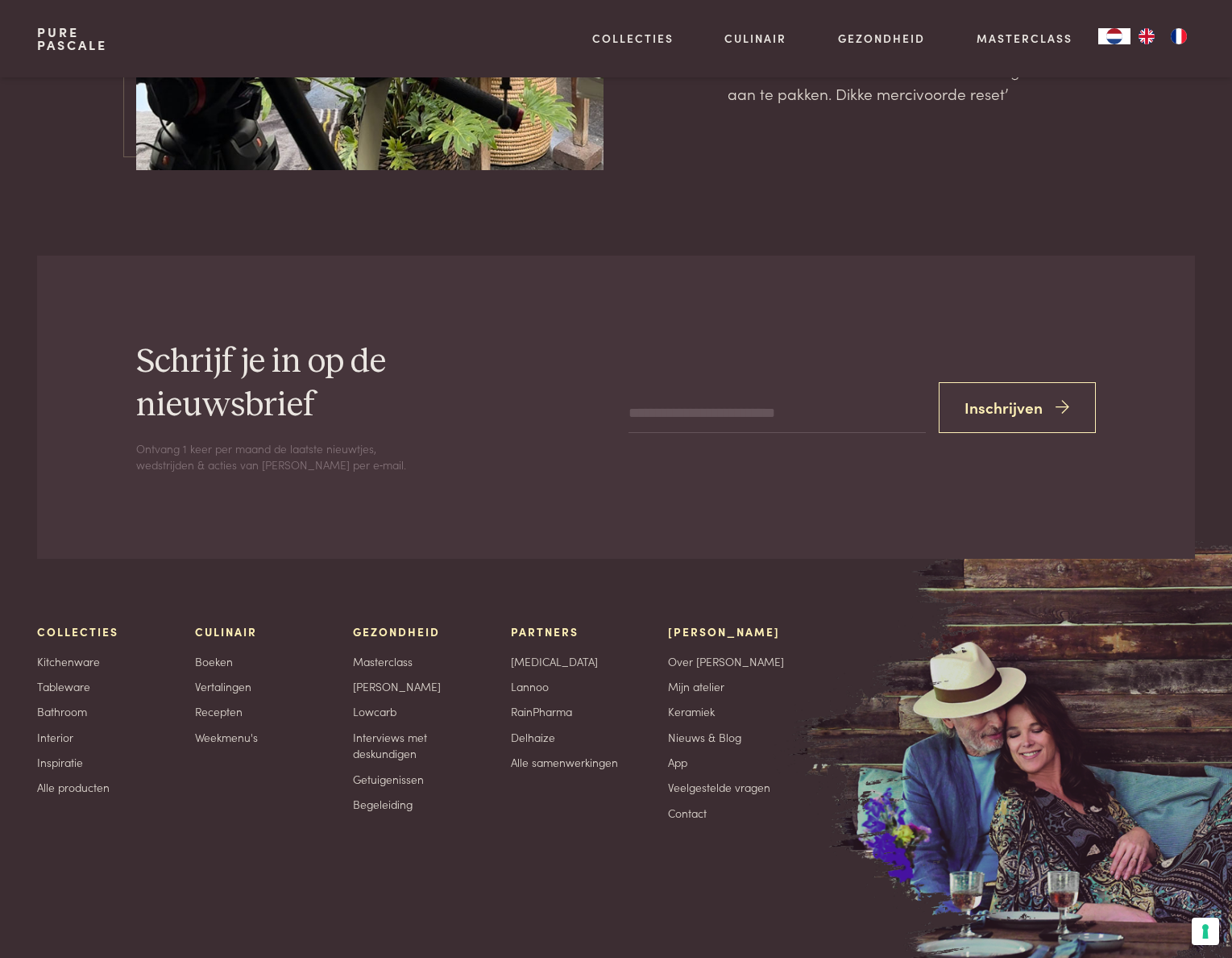
scroll to position [5502, 0]
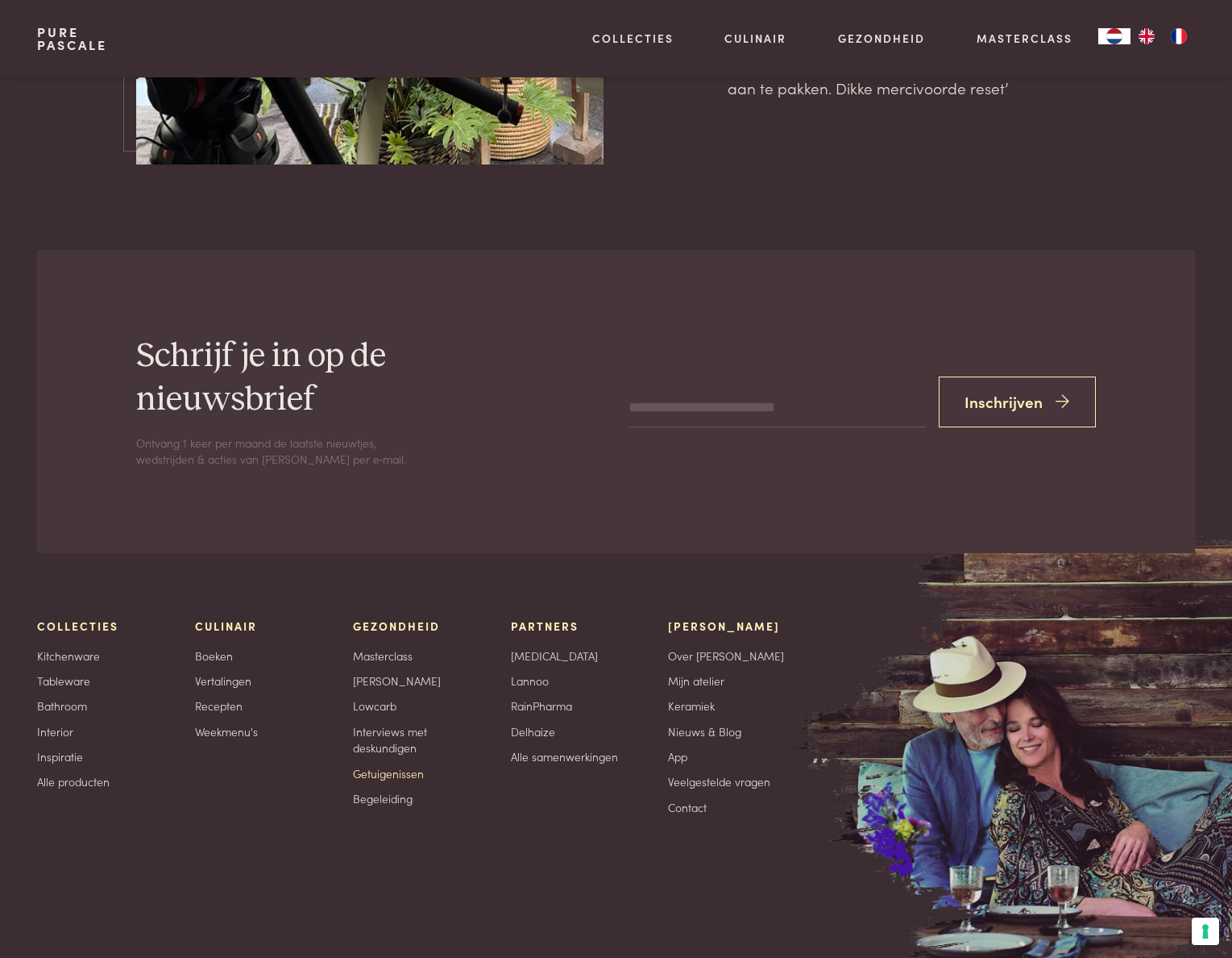
click at [404, 765] on link "Getuigenissen" at bounding box center [388, 773] width 71 height 17
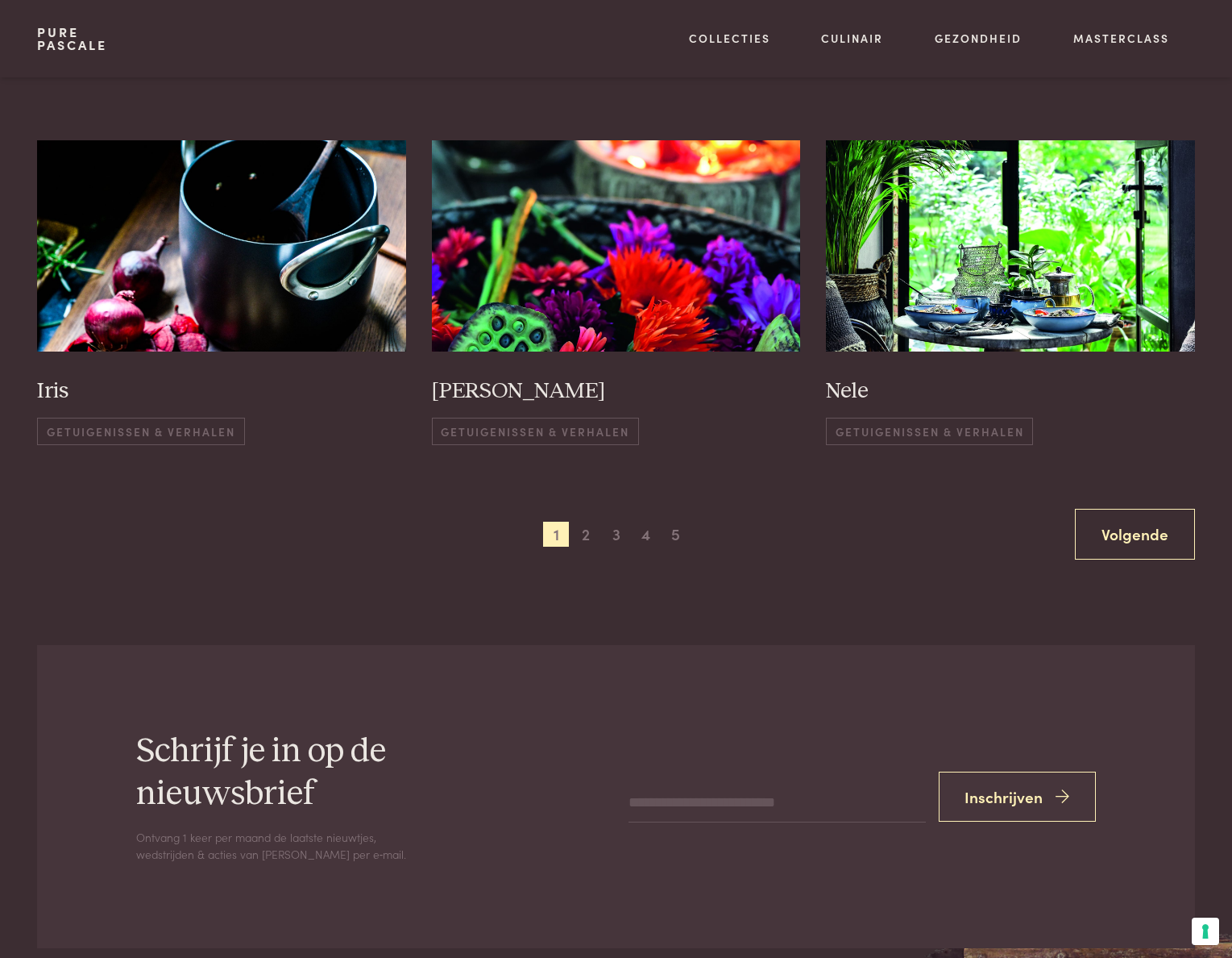
scroll to position [1371, 0]
